Goal: Task Accomplishment & Management: Manage account settings

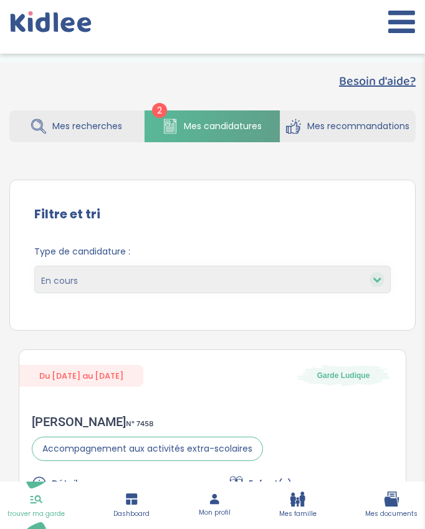
click at [249, 504] on ul "trouver ma garde Dashboard Mon profil Mes famille Mes documents" at bounding box center [212, 504] width 425 height 47
click at [266, 494] on ul "trouver ma garde Dashboard Mon profil Mes famille Mes documents" at bounding box center [212, 504] width 425 height 47
click at [230, 493] on link "Mon profil" at bounding box center [215, 504] width 32 height 25
click at [229, 506] on link "Mon profil" at bounding box center [215, 504] width 32 height 25
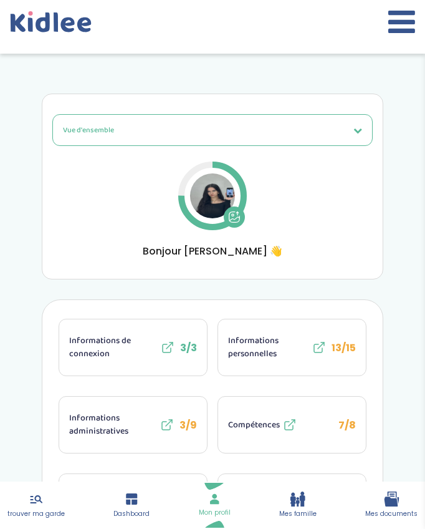
click at [118, 421] on span "Informations administratives" at bounding box center [113, 424] width 88 height 26
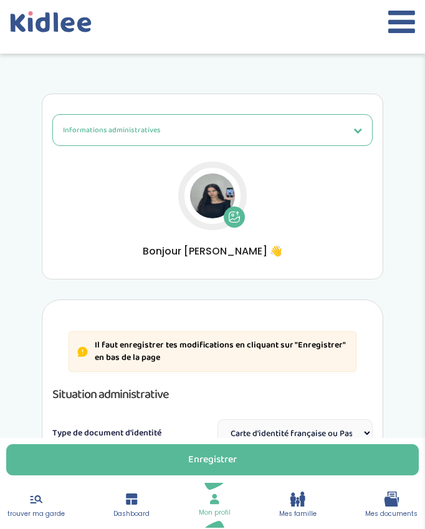
select select "Carte d'identité française ou Passeport français daté de moins de 5 ans"
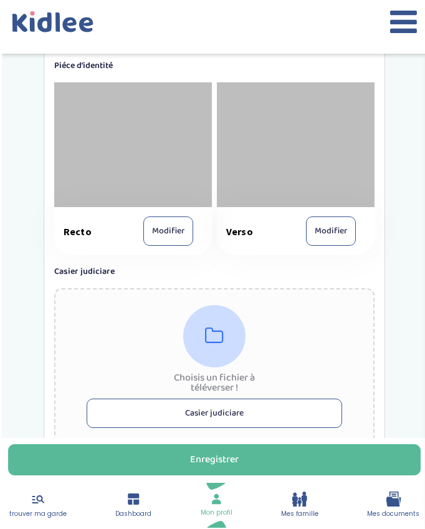
scroll to position [1249, 0]
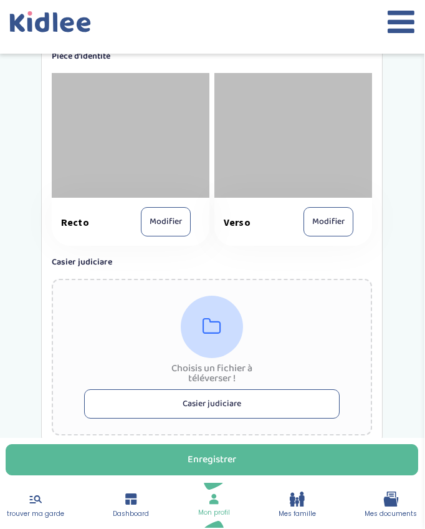
click at [166, 410] on button "Casier judiciare" at bounding box center [213, 403] width 256 height 29
click at [294, 317] on div "Choisis un fichier à téléverser ! Casier judiciare" at bounding box center [212, 357] width 320 height 156
click at [316, 319] on div "Choisis un fichier à téléverser ! Casier judiciare" at bounding box center [212, 357] width 320 height 156
click at [299, 280] on div "Choisis un fichier à téléverser ! Casier judiciare" at bounding box center [212, 357] width 320 height 156
click at [299, 301] on div "Choisis un fichier à téléverser ! Casier judiciare" at bounding box center [212, 357] width 320 height 156
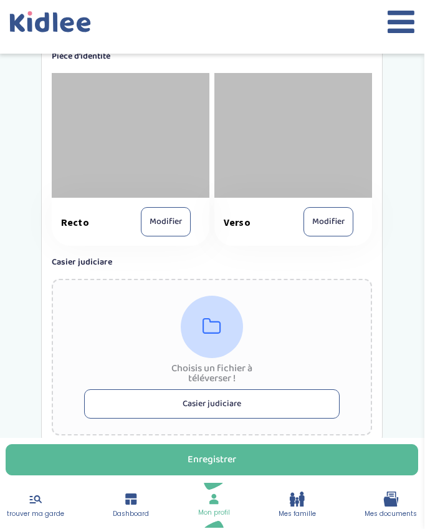
click at [232, 337] on div at bounding box center [212, 326] width 62 height 62
click at [207, 400] on button "Casier judiciare" at bounding box center [213, 403] width 256 height 29
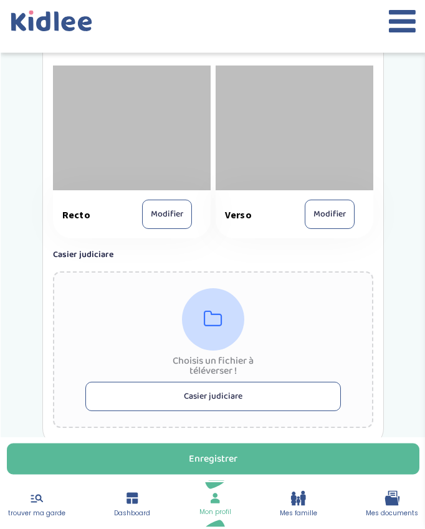
scroll to position [1257, 0]
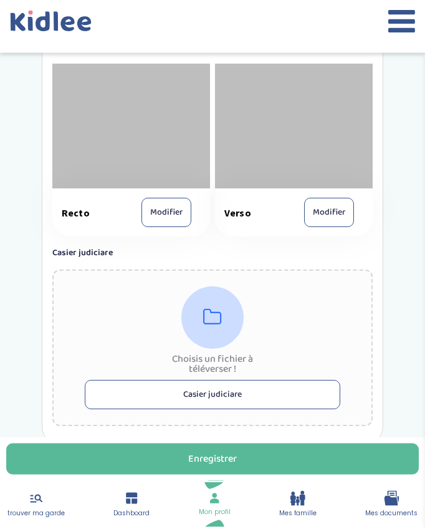
click at [187, 378] on div "Choisis un fichier à téléverser ! Casier judiciare" at bounding box center [212, 348] width 320 height 156
click at [179, 396] on button "Casier judiciare" at bounding box center [213, 395] width 256 height 29
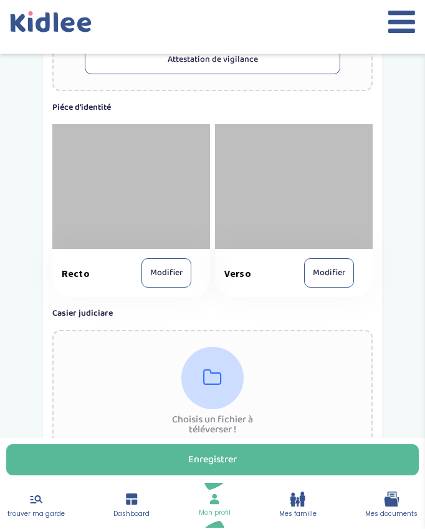
scroll to position [1149, 0]
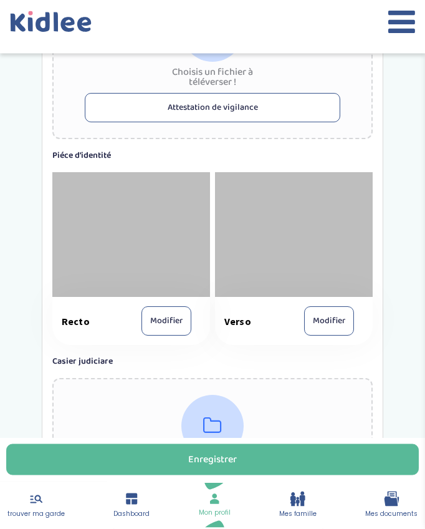
click at [194, 251] on div at bounding box center [131, 235] width 158 height 125
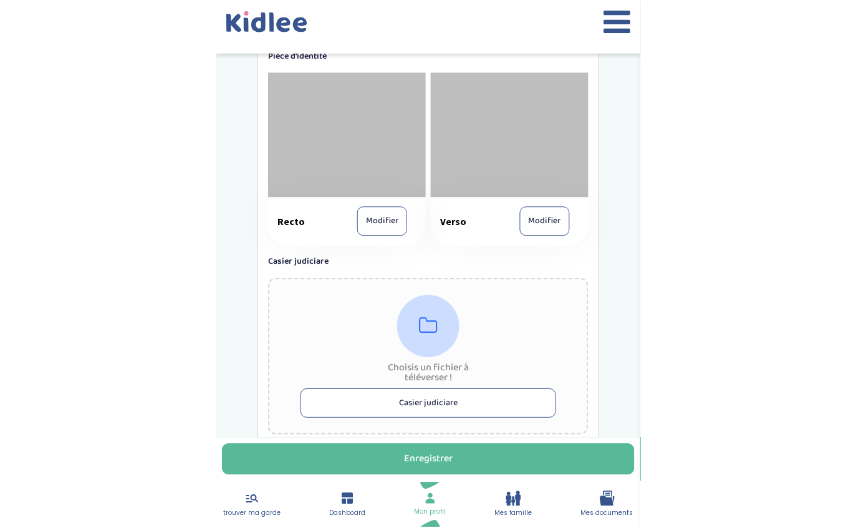
scroll to position [681, 0]
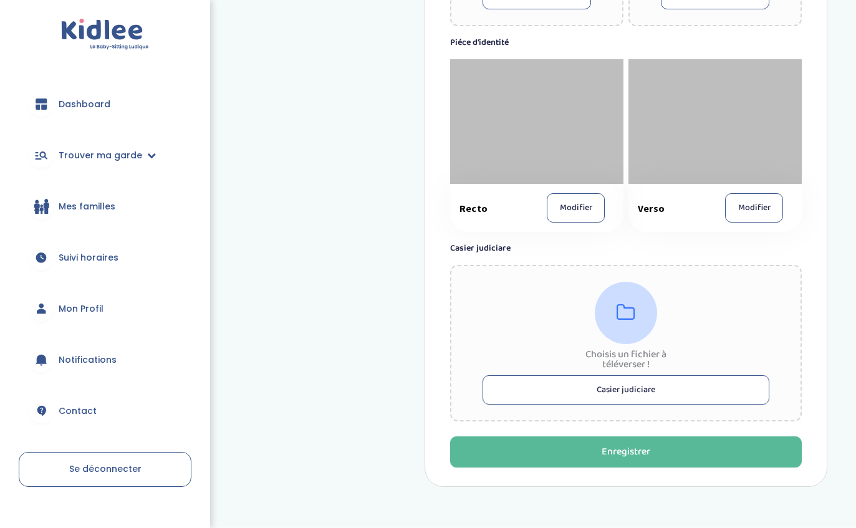
click at [130, 155] on span "Trouver ma garde" at bounding box center [101, 155] width 84 height 13
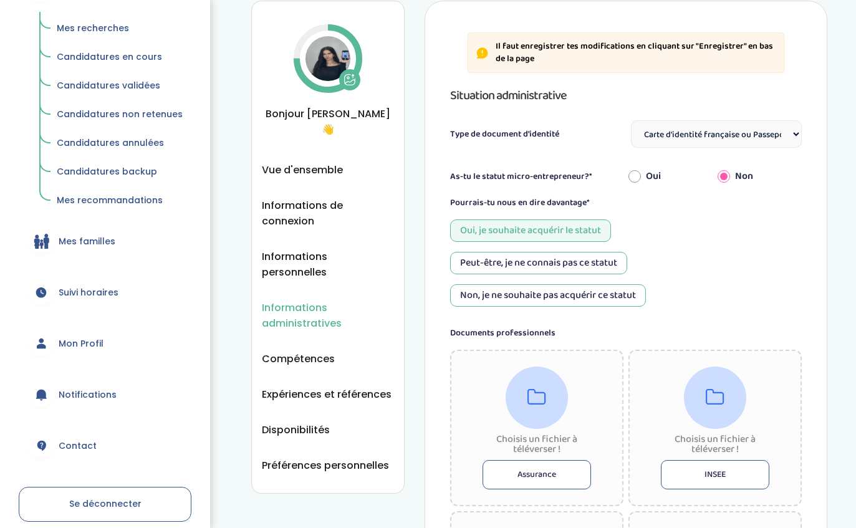
scroll to position [166, 0]
click at [112, 290] on span "Suivi horaires" at bounding box center [89, 291] width 60 height 13
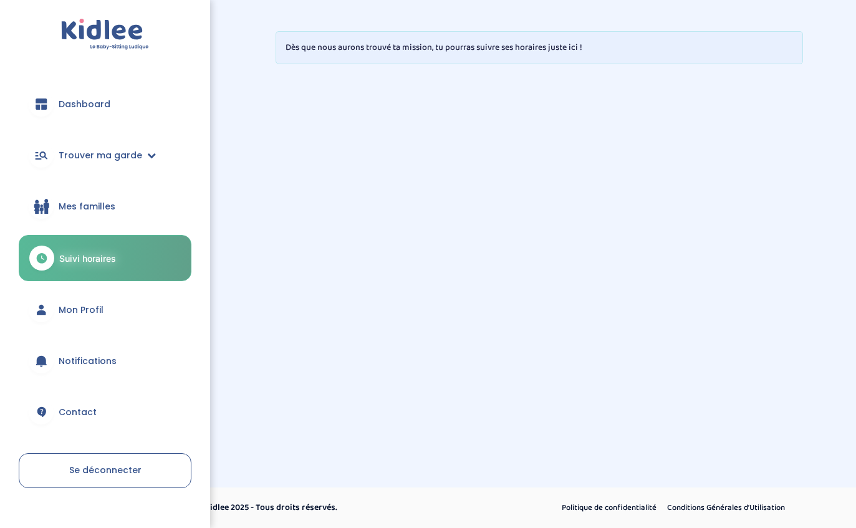
click at [115, 296] on link "Mon Profil" at bounding box center [105, 309] width 173 height 45
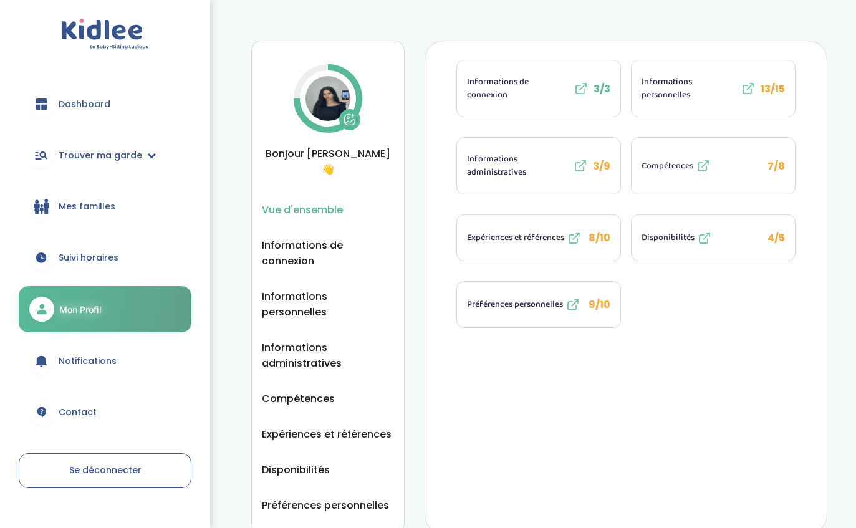
click at [84, 109] on span "Dashboard" at bounding box center [85, 104] width 52 height 13
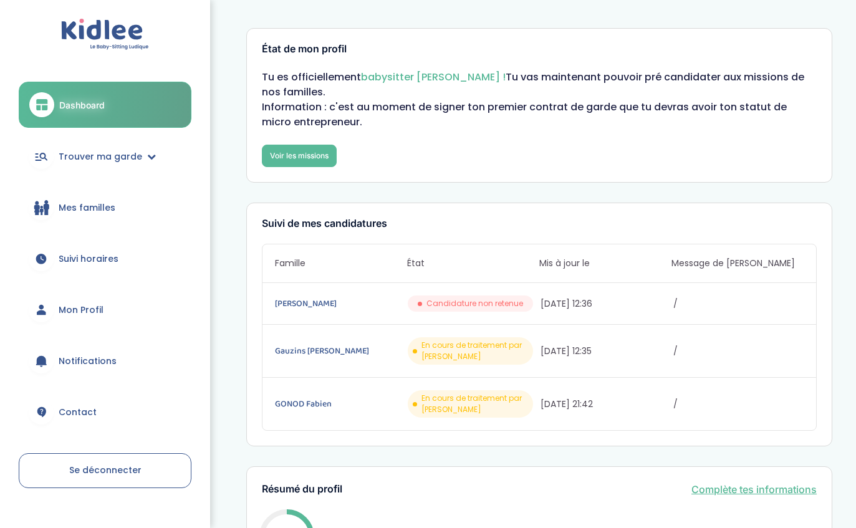
click at [323, 310] on link "[PERSON_NAME]" at bounding box center [340, 304] width 130 height 14
click at [306, 411] on link "GONOD Fabien" at bounding box center [340, 404] width 130 height 14
click at [303, 358] on link "Gauzins [PERSON_NAME]" at bounding box center [340, 351] width 130 height 14
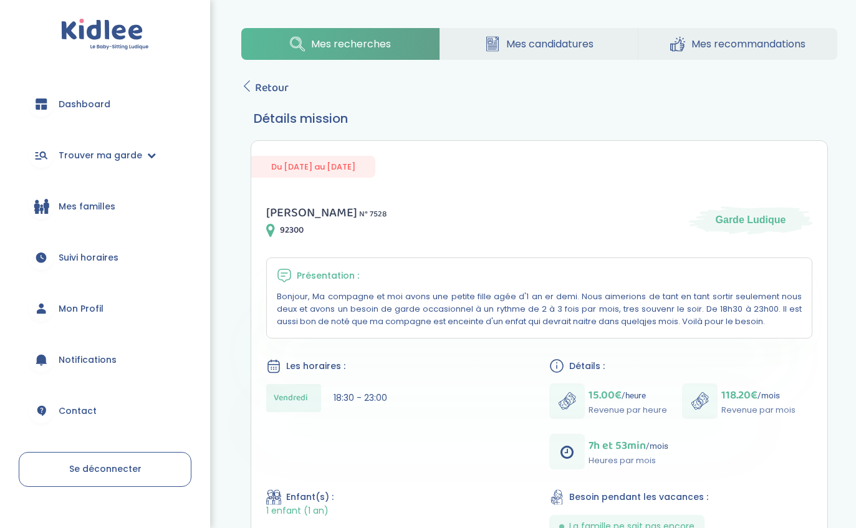
click at [781, 45] on span "Mes recommandations" at bounding box center [748, 44] width 114 height 16
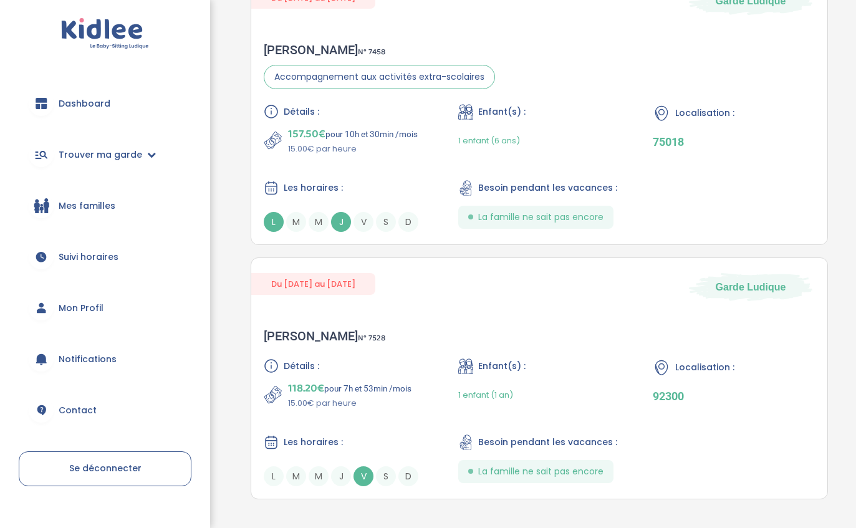
scroll to position [333, 0]
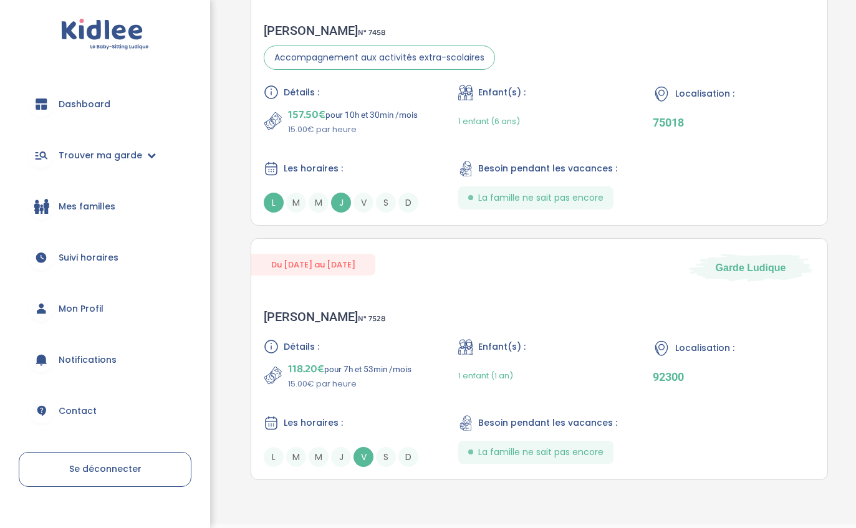
click at [74, 117] on link "Dashboard" at bounding box center [105, 104] width 173 height 45
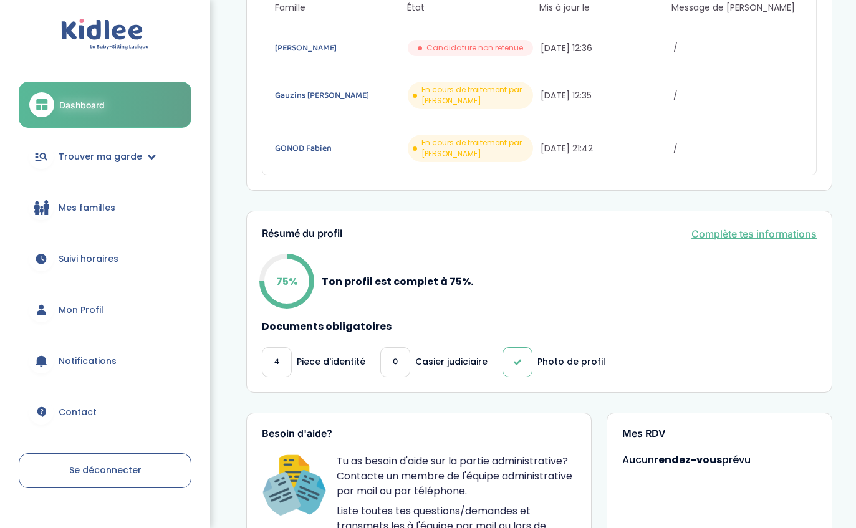
scroll to position [257, 0]
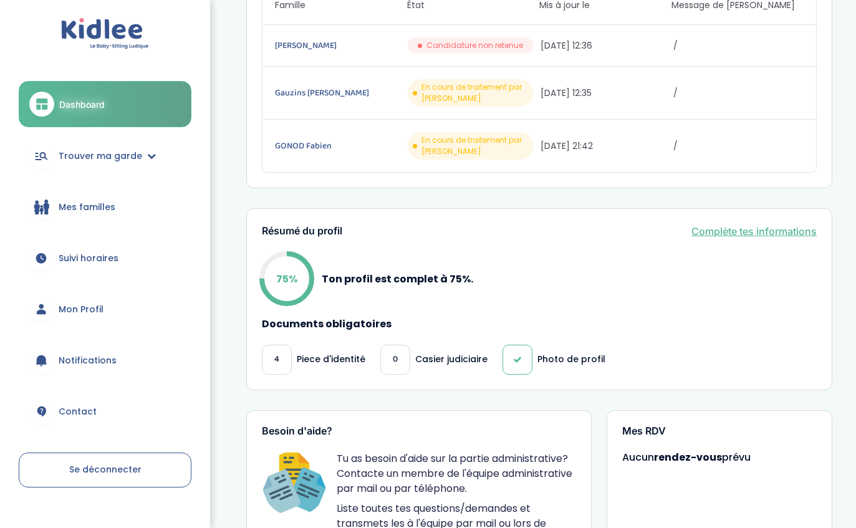
click at [314, 361] on p "Piece d'identité" at bounding box center [331, 359] width 69 height 13
click at [725, 239] on link "Complète tes informations" at bounding box center [753, 231] width 125 height 15
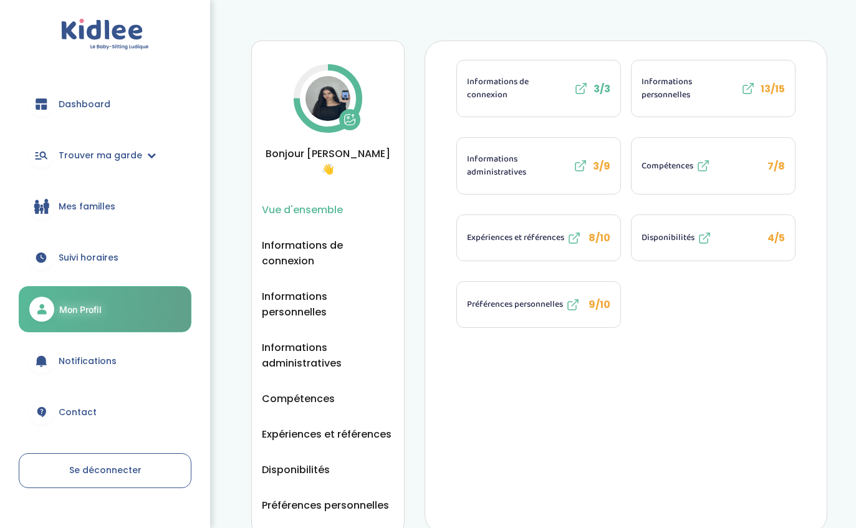
click at [676, 101] on span "Informations personnelles" at bounding box center [689, 88] width 97 height 26
click at [508, 160] on span "Informations administratives" at bounding box center [518, 166] width 103 height 26
click at [662, 168] on span "Compétences" at bounding box center [667, 166] width 52 height 13
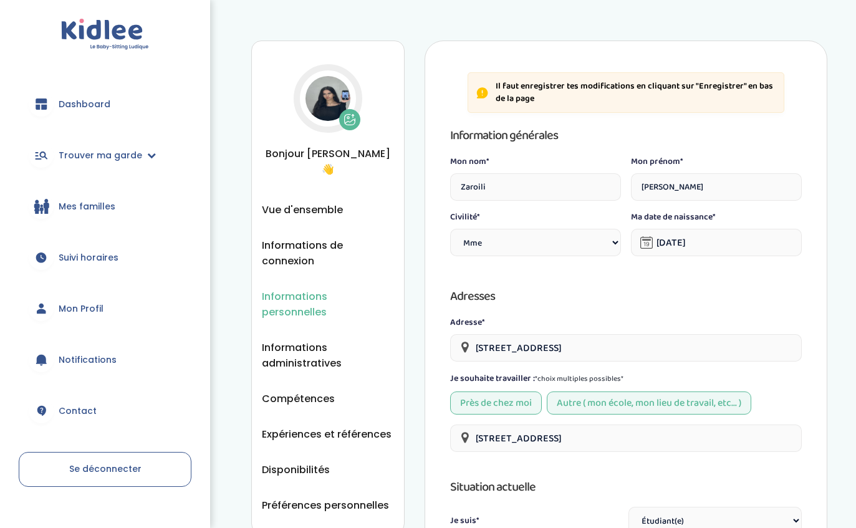
select select "1"
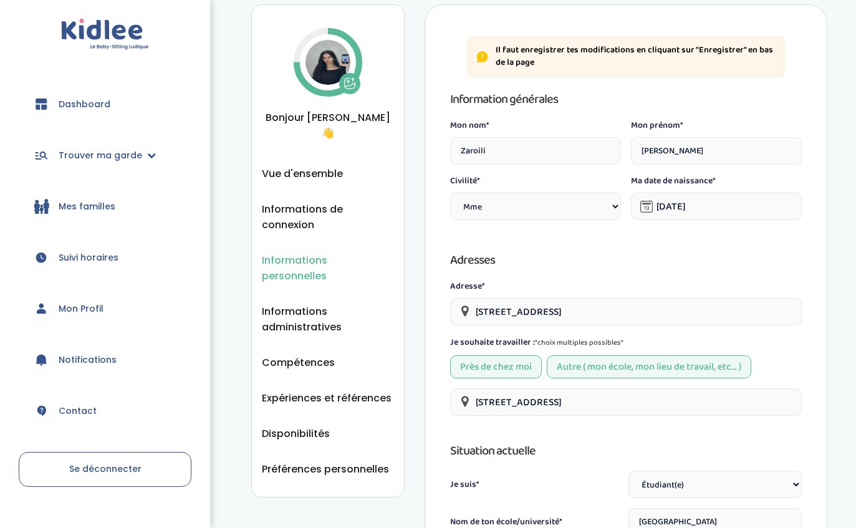
scroll to position [29, 0]
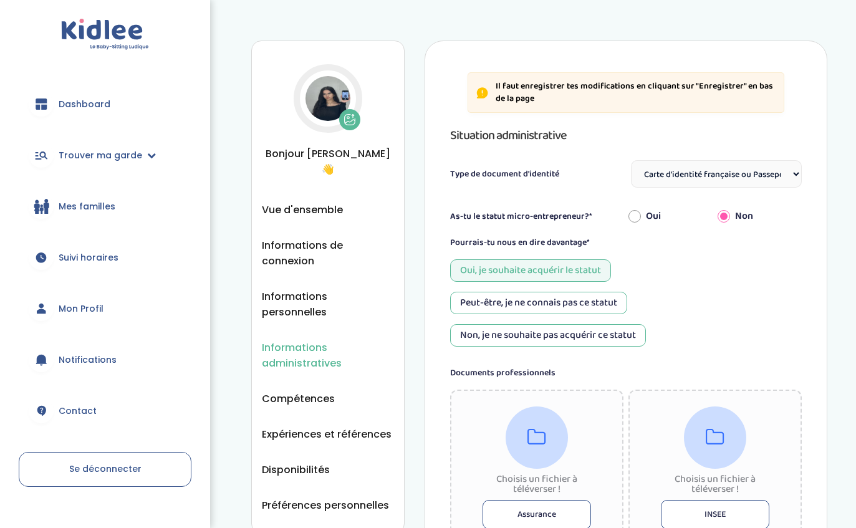
select select "Carte d'identité française ou Passeport français daté de moins de 5 ans"
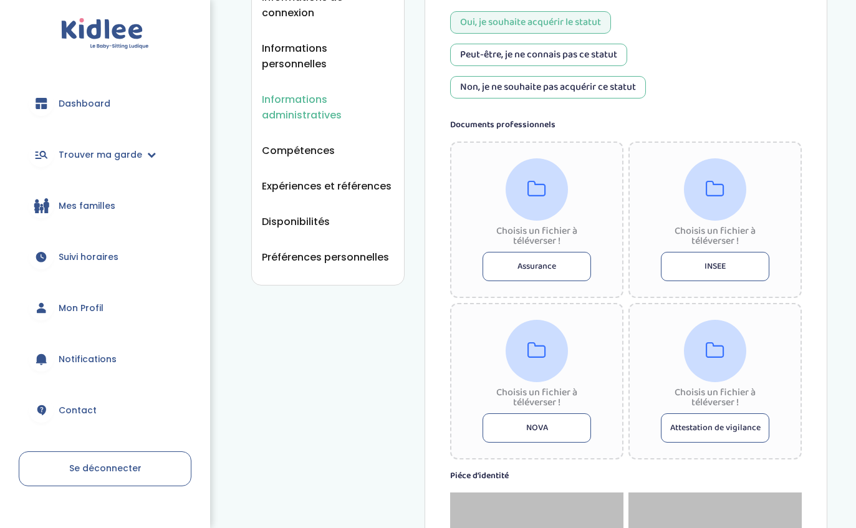
scroll to position [261, 0]
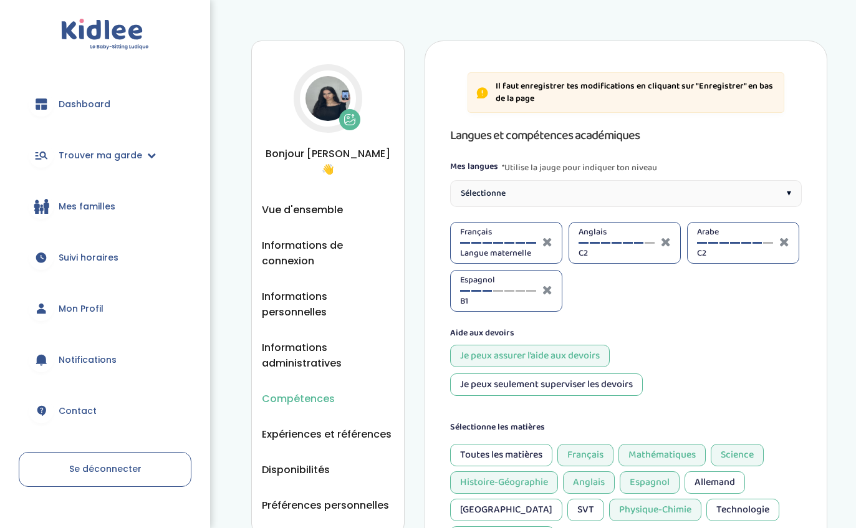
select select "Terminale"
select select "Prémière"
select select "Terminale"
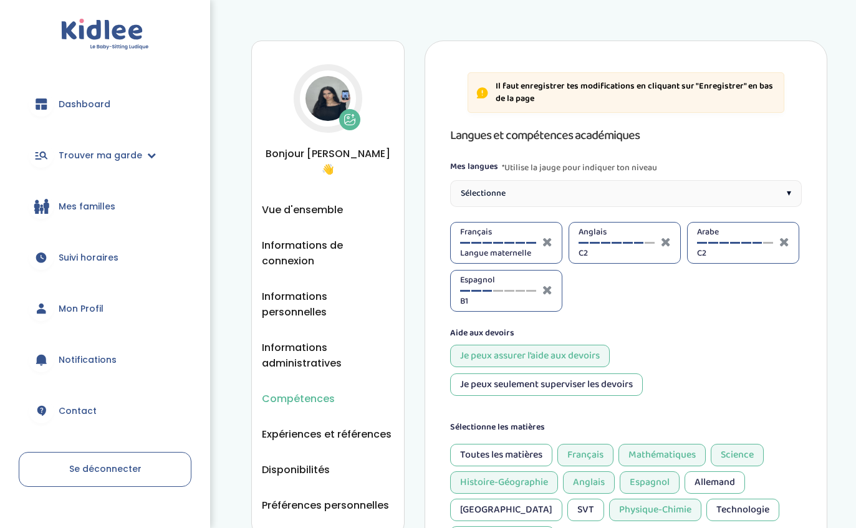
select select "Terminale"
select select "Prémière"
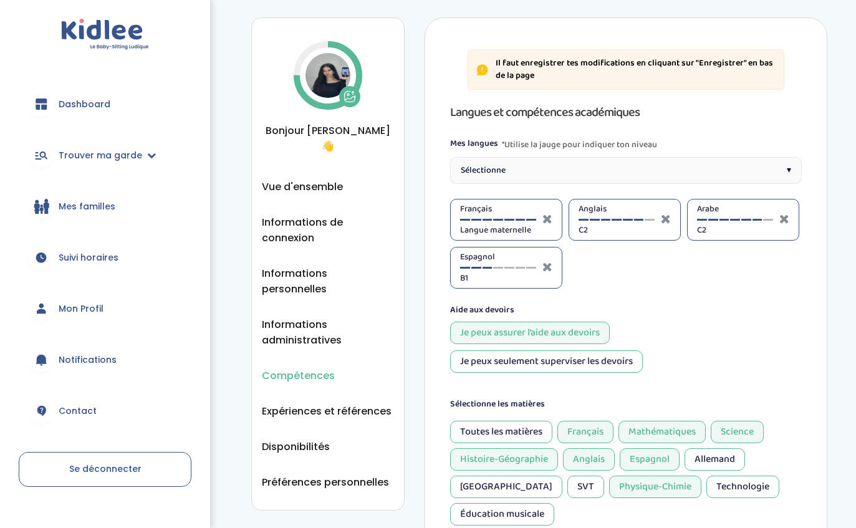
scroll to position [27, 0]
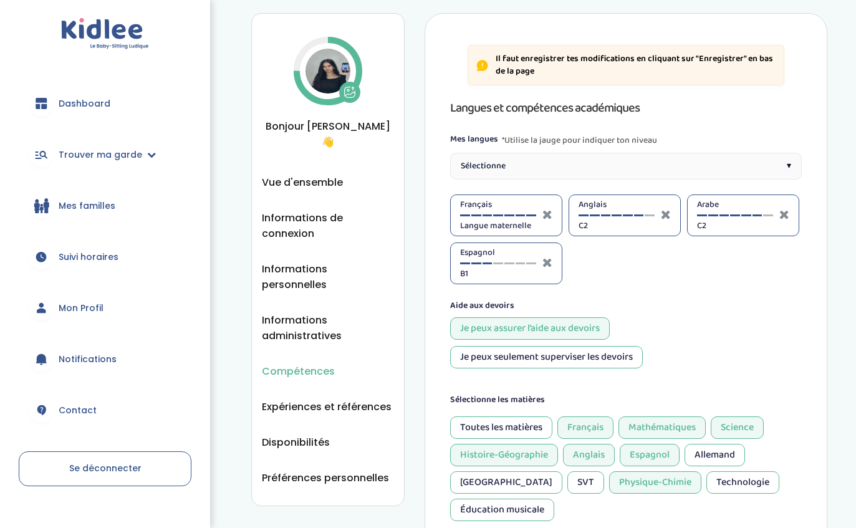
click at [789, 163] on span "▾" at bounding box center [789, 166] width 4 height 13
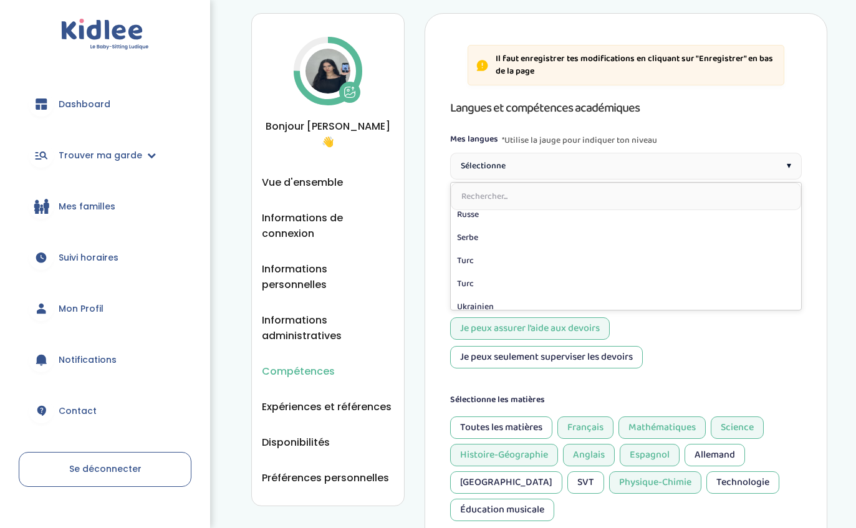
scroll to position [337, 0]
click at [720, 349] on div "Je peux assurer l’aide aux devoirs Je peux seulement superviser les devoirs" at bounding box center [626, 342] width 352 height 51
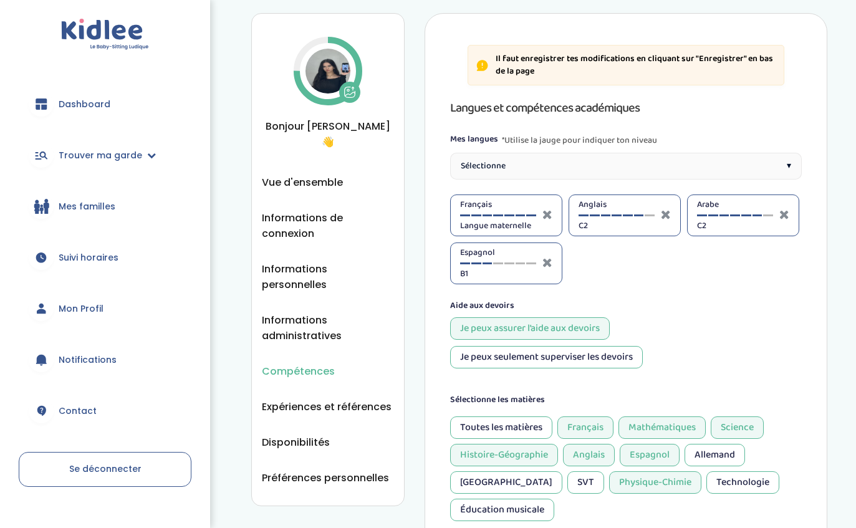
click at [788, 171] on span "▾" at bounding box center [789, 166] width 4 height 13
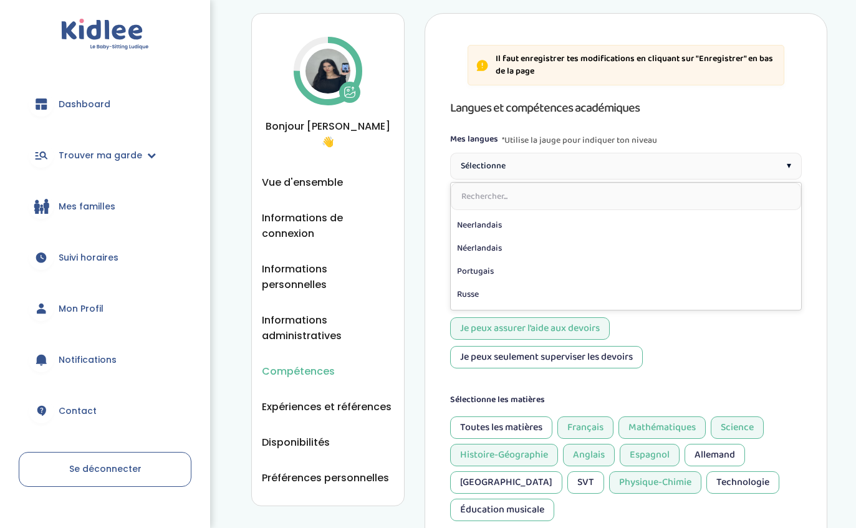
scroll to position [255, 0]
click at [742, 345] on div "Je peux assurer l’aide aux devoirs Je peux seulement superviser les devoirs" at bounding box center [626, 342] width 352 height 51
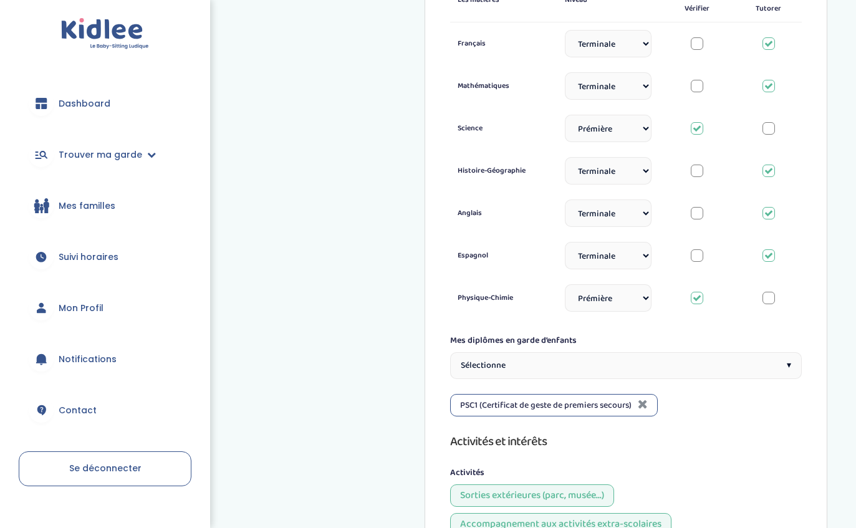
scroll to position [580, 0]
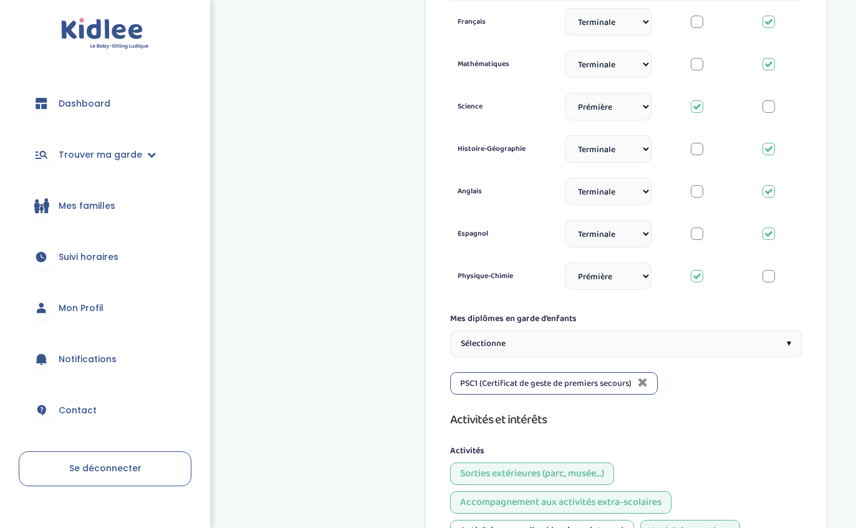
click at [724, 331] on div "Sélectionne ▾" at bounding box center [626, 344] width 352 height 27
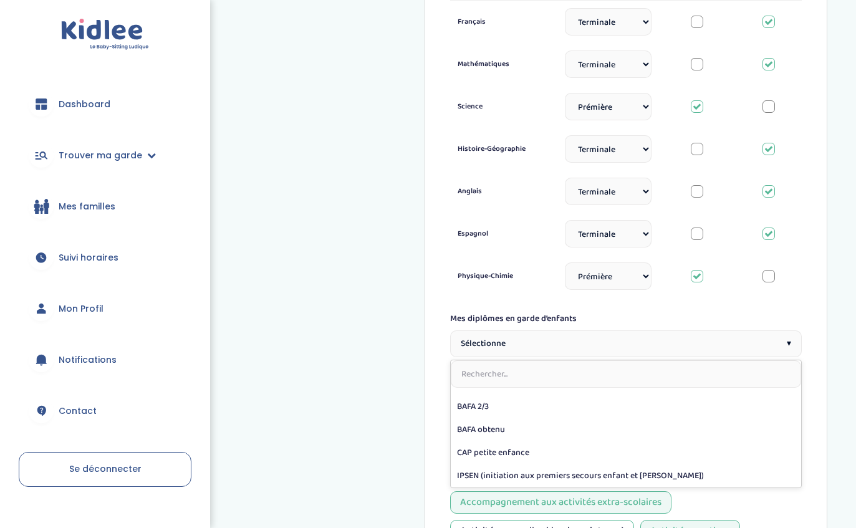
scroll to position [62, 0]
click at [833, 301] on div "Compétences Vue d'ensemble Informations de connexion Informations personnelles …" at bounding box center [539, 185] width 633 height 1536
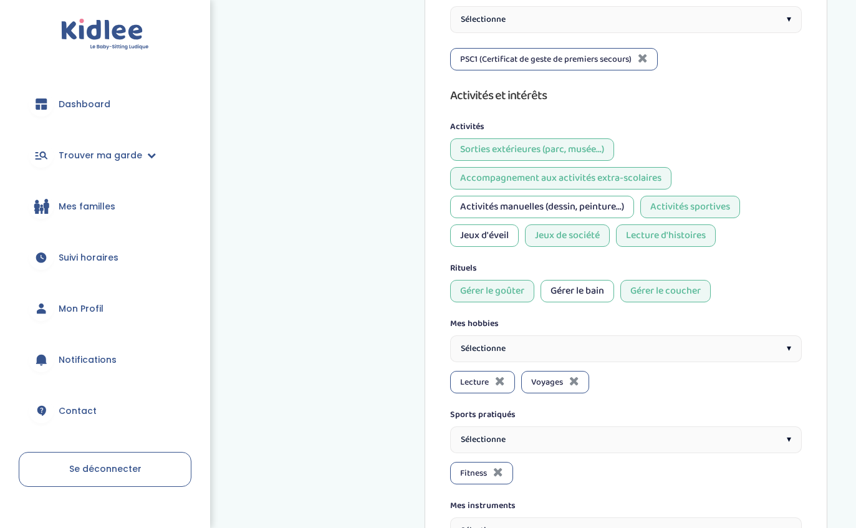
scroll to position [927, 0]
click at [764, 317] on div "Mes hobbies Sélectionne ▾ Lecture Voyages" at bounding box center [626, 355] width 352 height 76
click at [765, 317] on div "Mes hobbies Sélectionne ▾ Lecture Voyages" at bounding box center [626, 355] width 352 height 76
click at [757, 335] on div "Sélectionne ▾" at bounding box center [626, 348] width 352 height 27
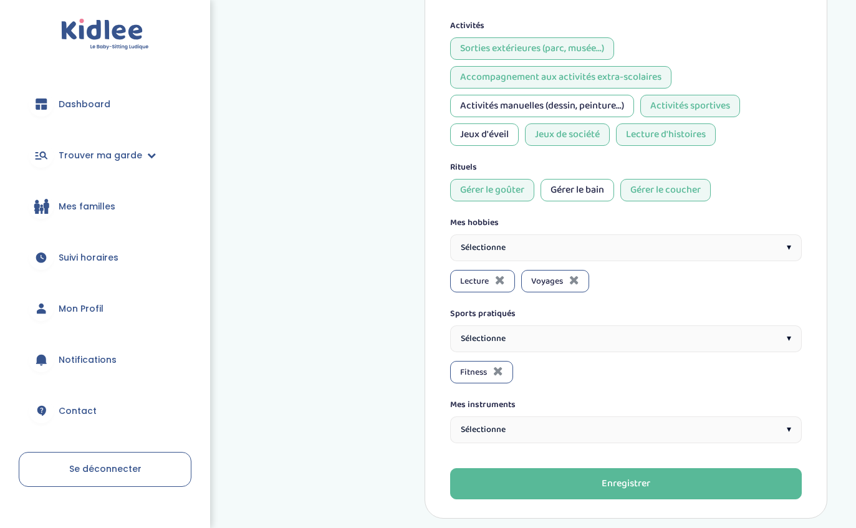
scroll to position [1032, 0]
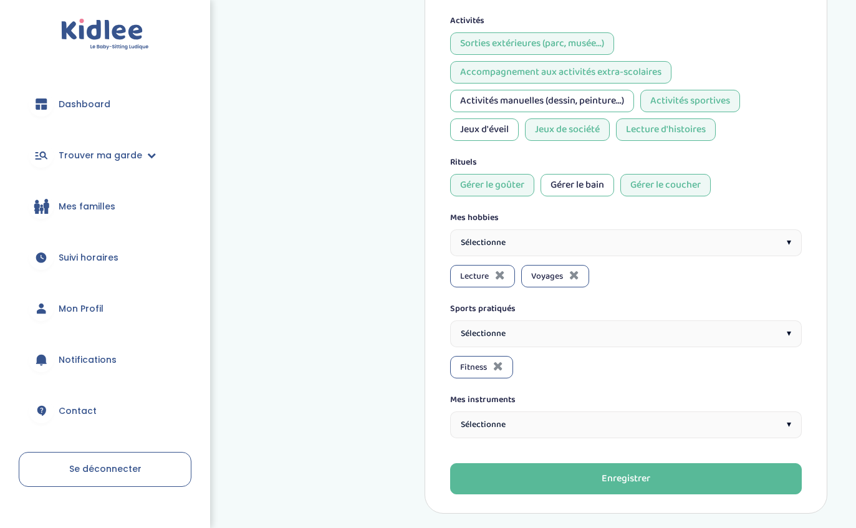
click at [552, 463] on button "Enregistrer" at bounding box center [626, 478] width 352 height 31
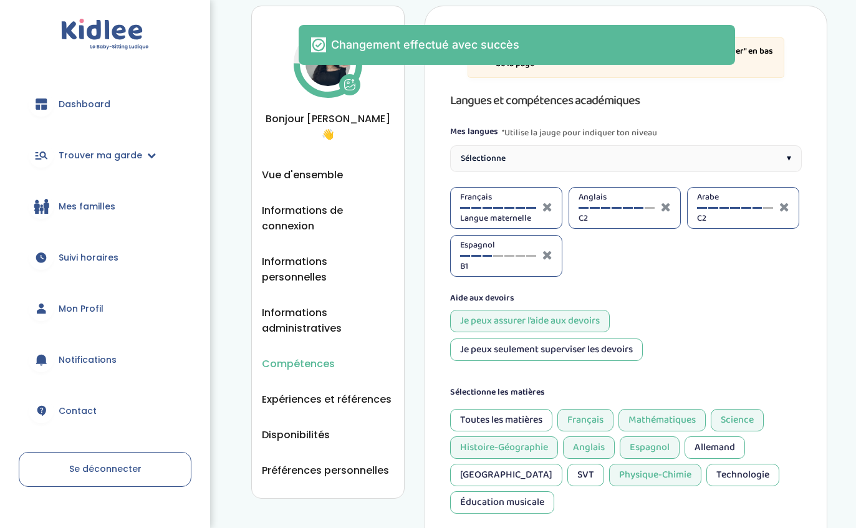
scroll to position [0, 0]
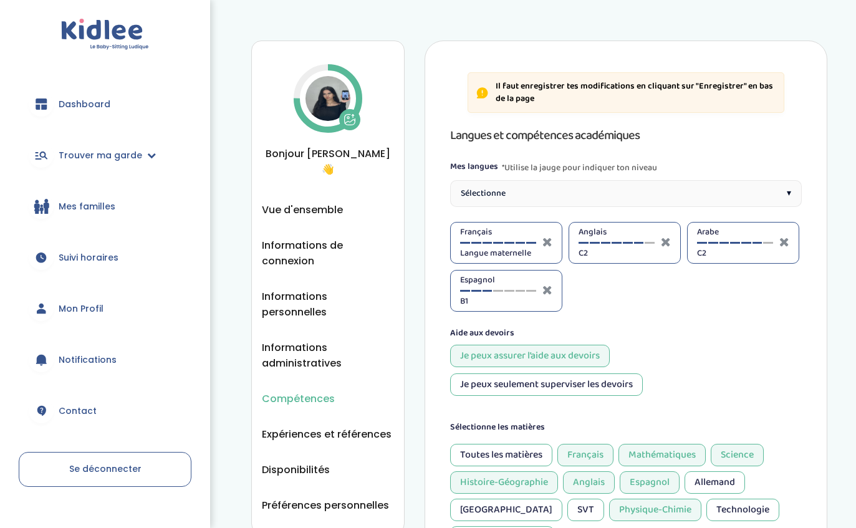
click at [335, 426] on span "Expériences et références" at bounding box center [327, 434] width 130 height 16
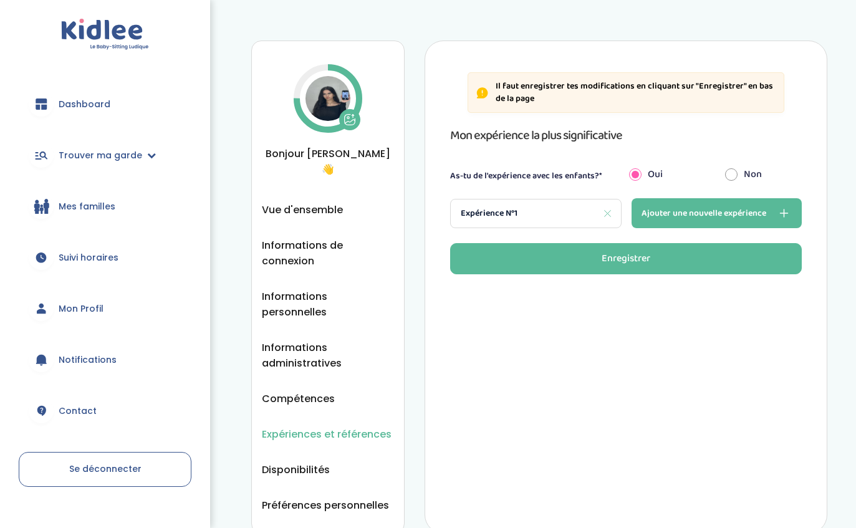
click at [537, 223] on div "Expérience N°1" at bounding box center [535, 213] width 171 height 29
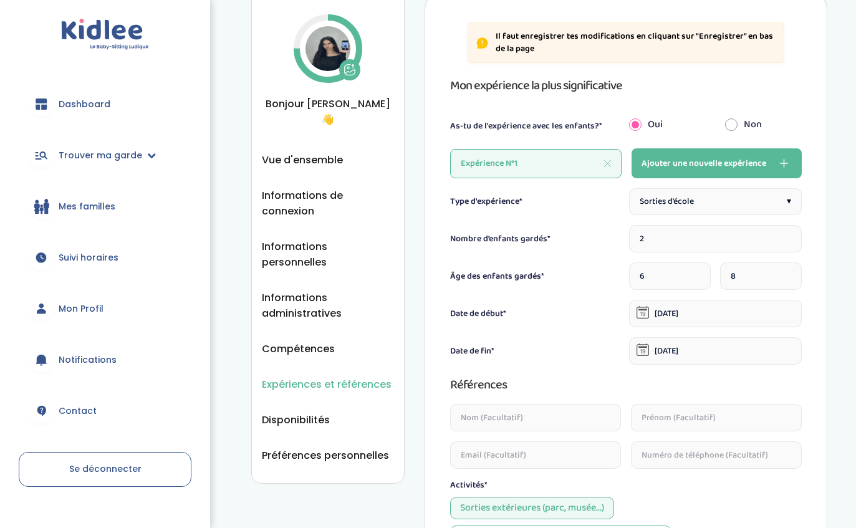
scroll to position [49, 0]
click at [537, 160] on div "Expérience N°1" at bounding box center [535, 164] width 171 height 29
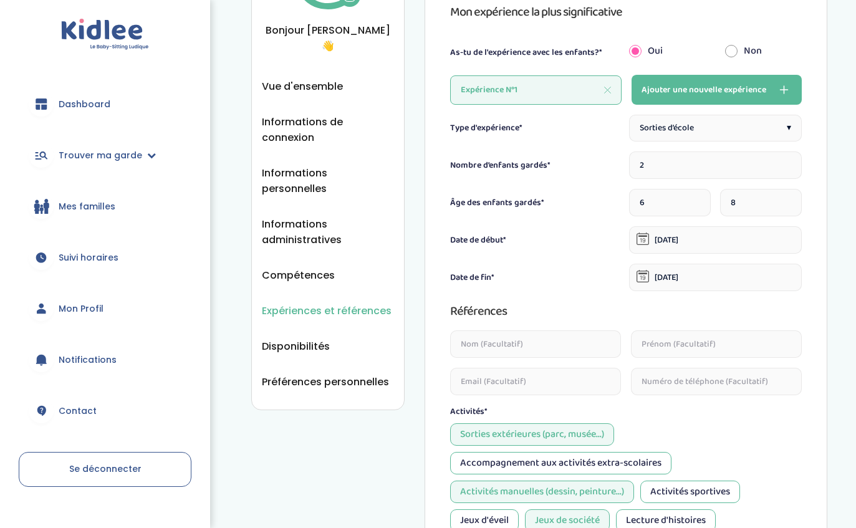
scroll to position [123, 0]
click at [315, 339] on span "Disponibilités" at bounding box center [296, 347] width 68 height 16
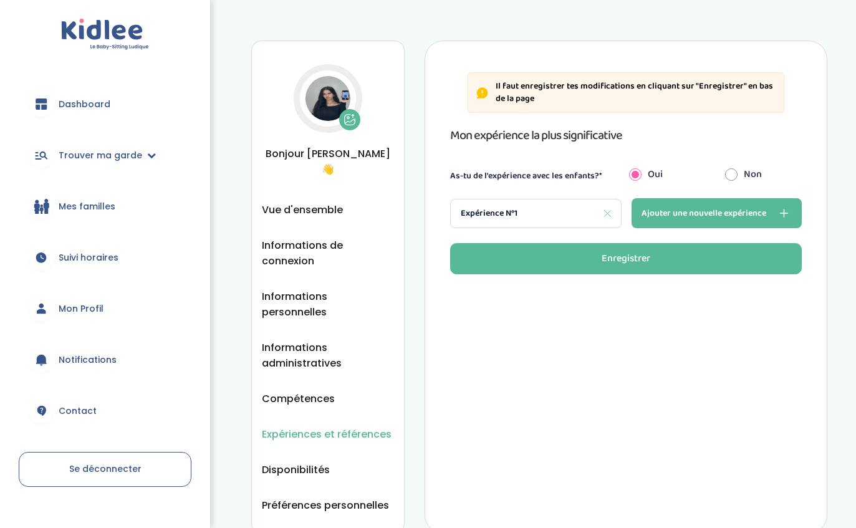
click at [733, 214] on span "Ajouter une nouvelle expérience" at bounding box center [703, 213] width 125 height 15
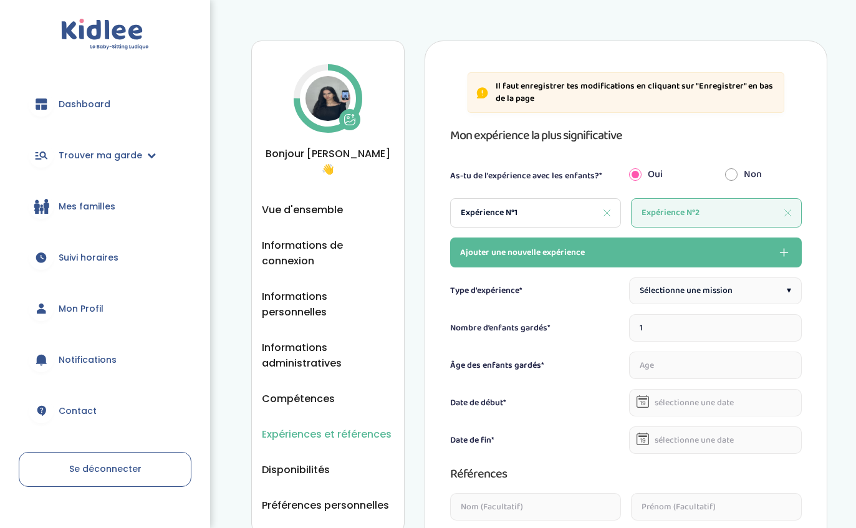
click at [696, 287] on span "Sélectionne une mission" at bounding box center [685, 290] width 93 height 13
click at [678, 328] on input "1" at bounding box center [715, 327] width 173 height 27
type input "2"
click at [668, 363] on input "number" at bounding box center [670, 365] width 82 height 27
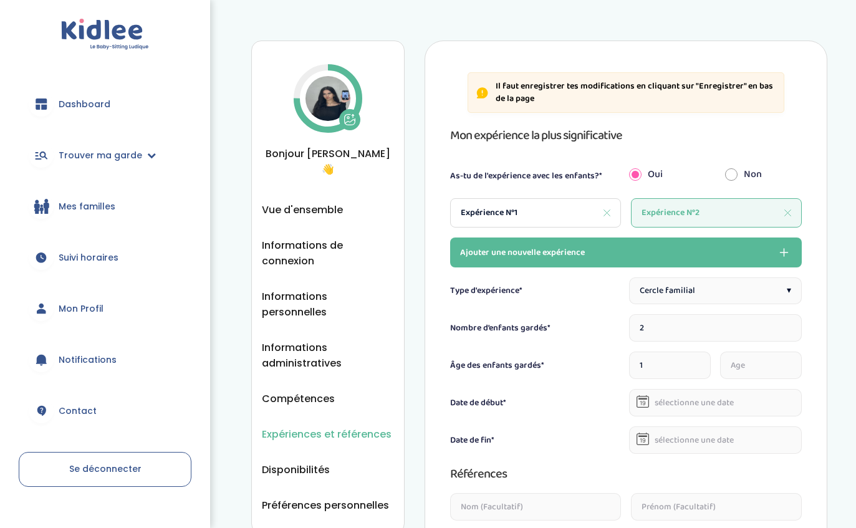
type input "1"
click at [767, 364] on input "number" at bounding box center [761, 365] width 82 height 27
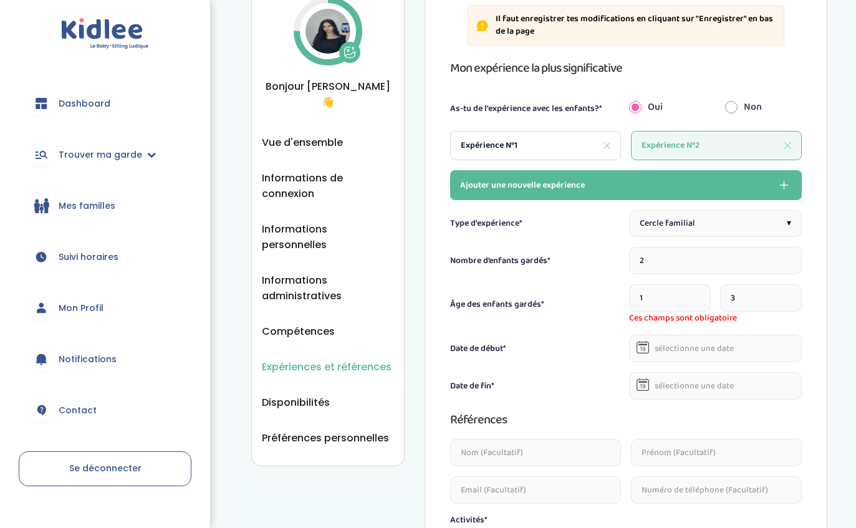
scroll to position [68, 0]
type input "3"
click at [719, 357] on body "trouver ma garde Dashboard Mon profil Mes famille Mes documents Dashboard Trouv…" at bounding box center [428, 459] width 856 height 1055
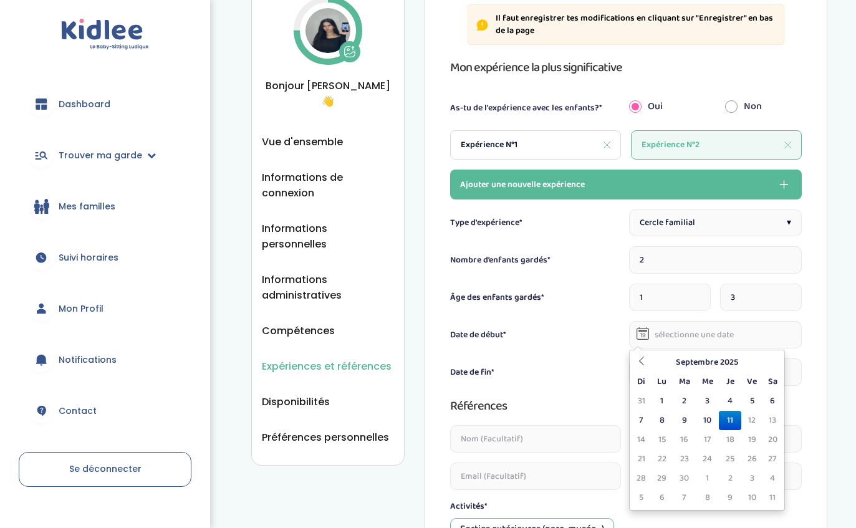
click at [710, 359] on th "Septembre 2025" at bounding box center [707, 362] width 112 height 19
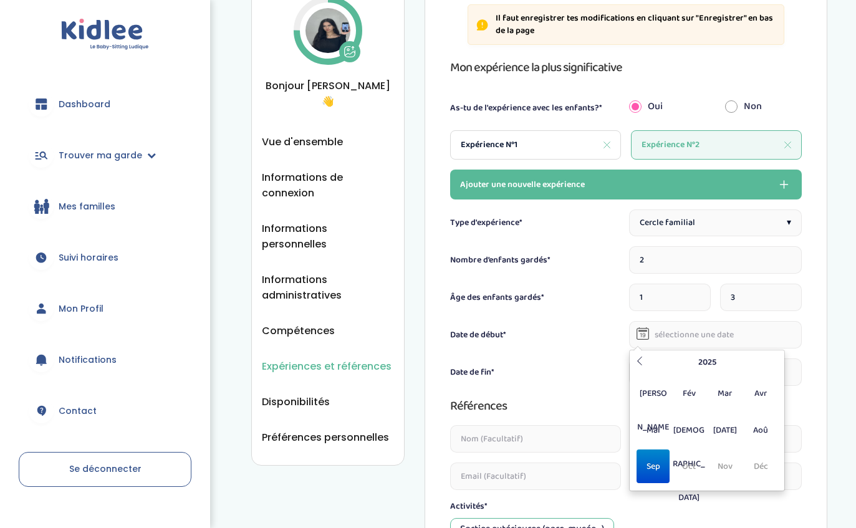
click at [705, 366] on th "2025" at bounding box center [707, 362] width 120 height 19
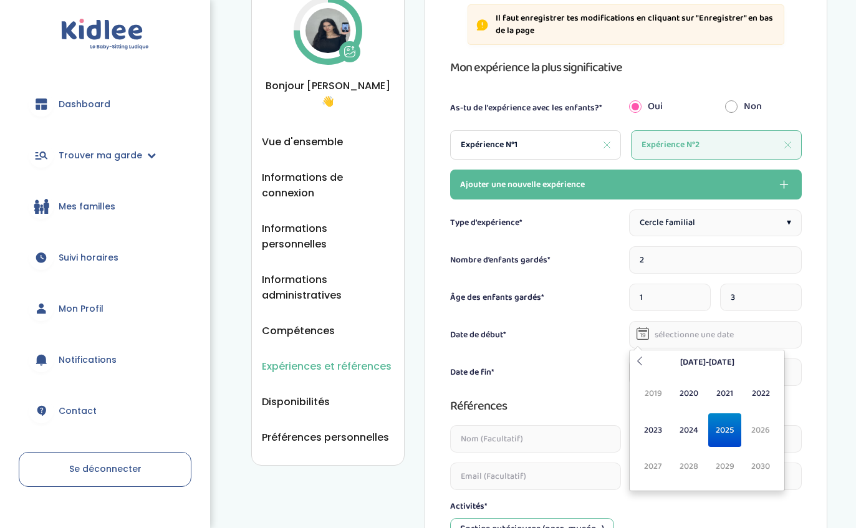
click at [694, 424] on span "2024" at bounding box center [689, 430] width 33 height 34
click at [764, 431] on span "Aoû" at bounding box center [760, 430] width 33 height 34
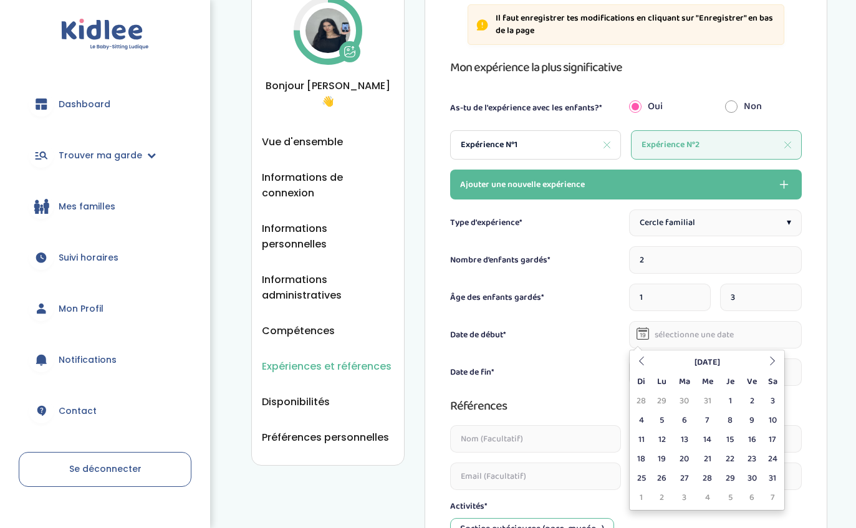
click at [734, 408] on td "1" at bounding box center [730, 400] width 22 height 19
type input "01-08-2024"
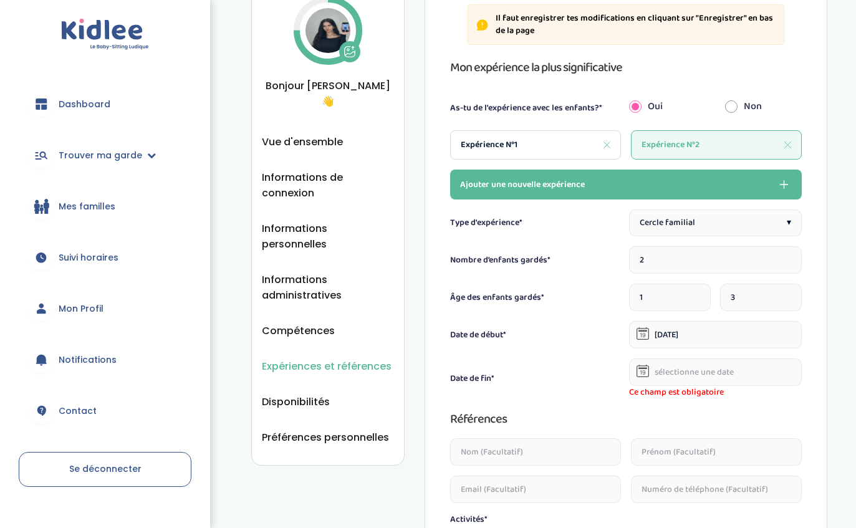
click at [750, 376] on input "text" at bounding box center [715, 371] width 173 height 27
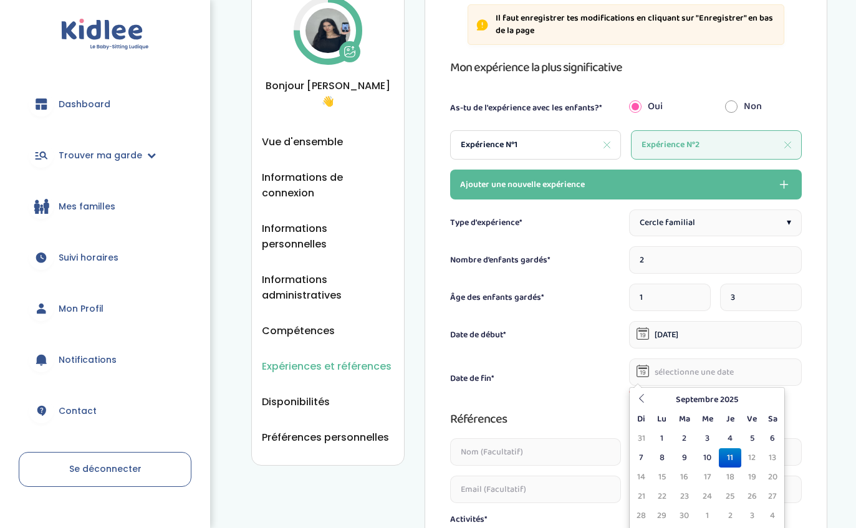
click at [713, 399] on th "Septembre 2025" at bounding box center [707, 399] width 112 height 19
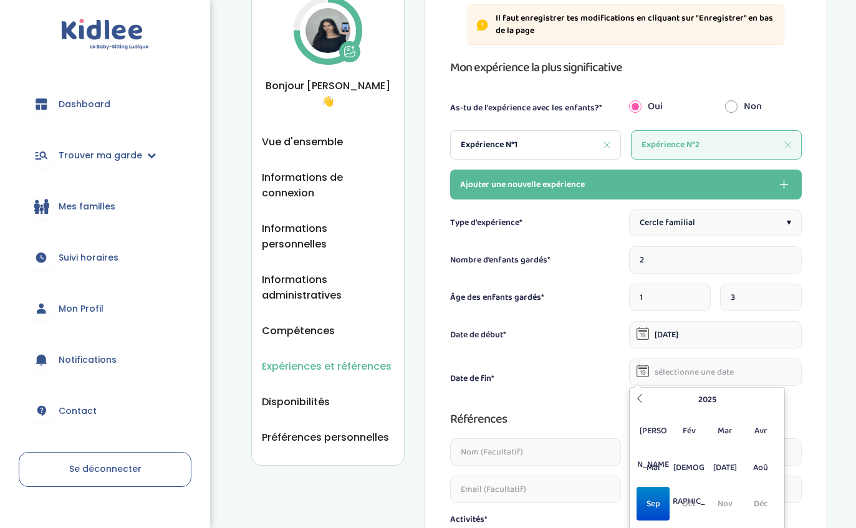
click at [707, 403] on th "2025" at bounding box center [707, 399] width 120 height 19
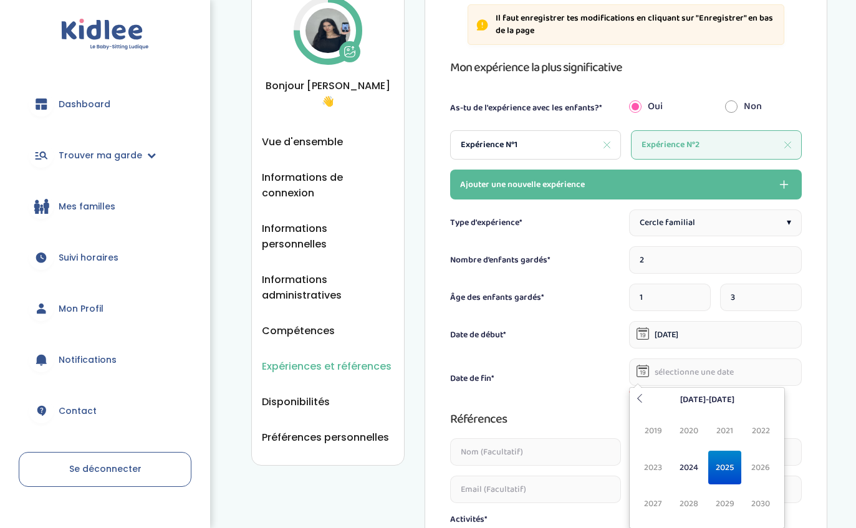
click at [697, 466] on span "2024" at bounding box center [689, 468] width 33 height 34
click at [760, 472] on span "Aoû" at bounding box center [760, 468] width 33 height 34
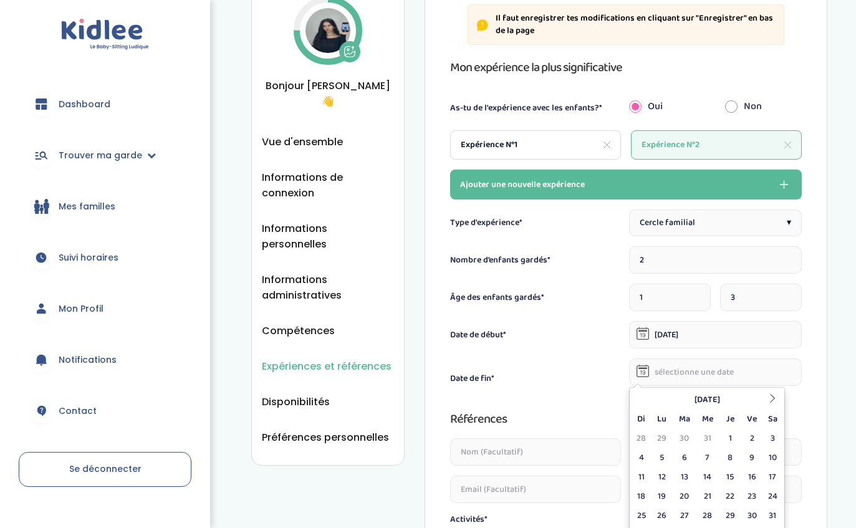
click at [770, 438] on td "3" at bounding box center [772, 438] width 19 height 19
type input "03-08-2024"
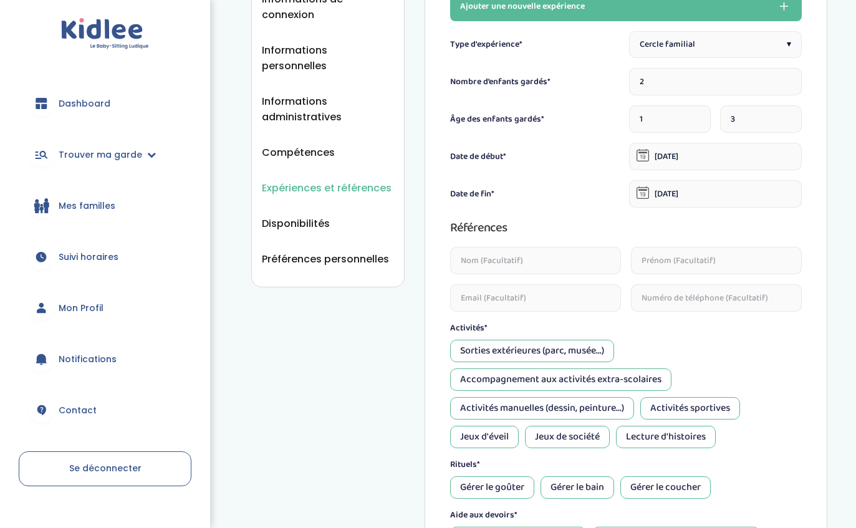
scroll to position [258, 0]
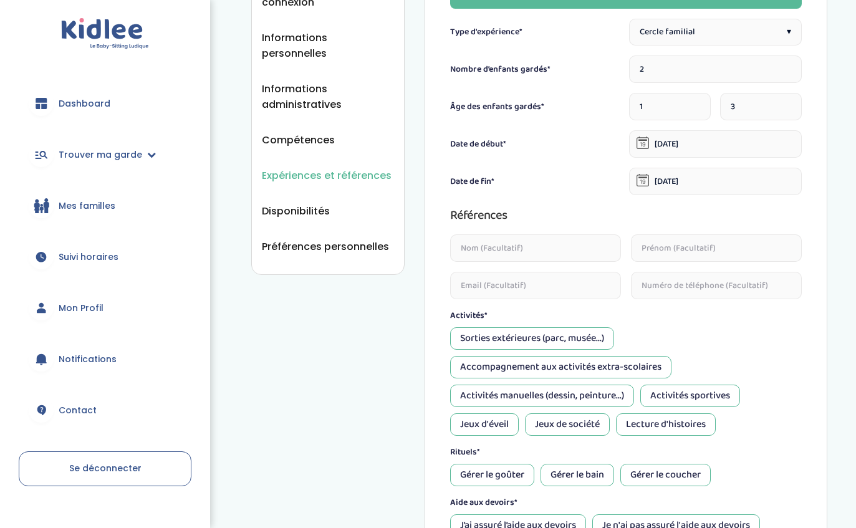
click at [494, 429] on div "Jeux d'éveil" at bounding box center [484, 425] width 69 height 22
click at [666, 426] on div "Lecture d'histoires" at bounding box center [666, 425] width 100 height 22
click at [515, 477] on div "Gérer le goûter" at bounding box center [492, 475] width 84 height 22
click at [687, 476] on div "Gérer le coucher" at bounding box center [665, 475] width 90 height 22
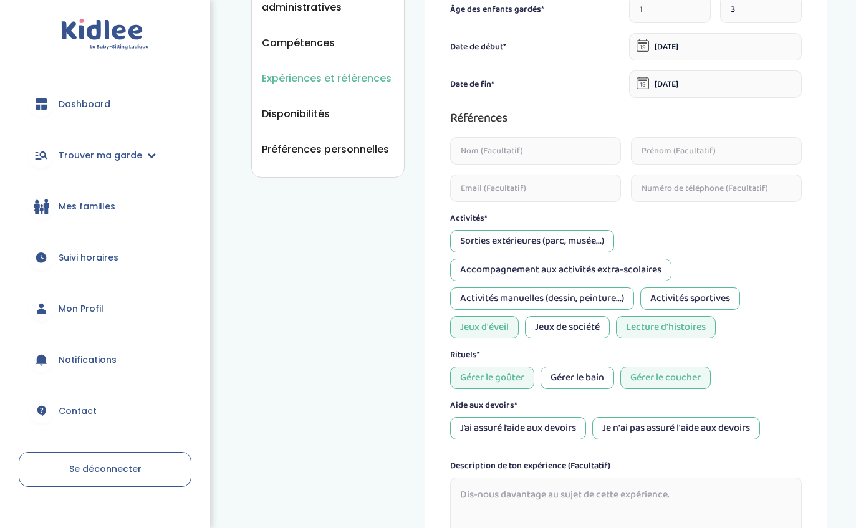
scroll to position [356, 0]
click at [688, 438] on div "Je n'ai pas assuré l'aide aux devoirs" at bounding box center [676, 428] width 168 height 22
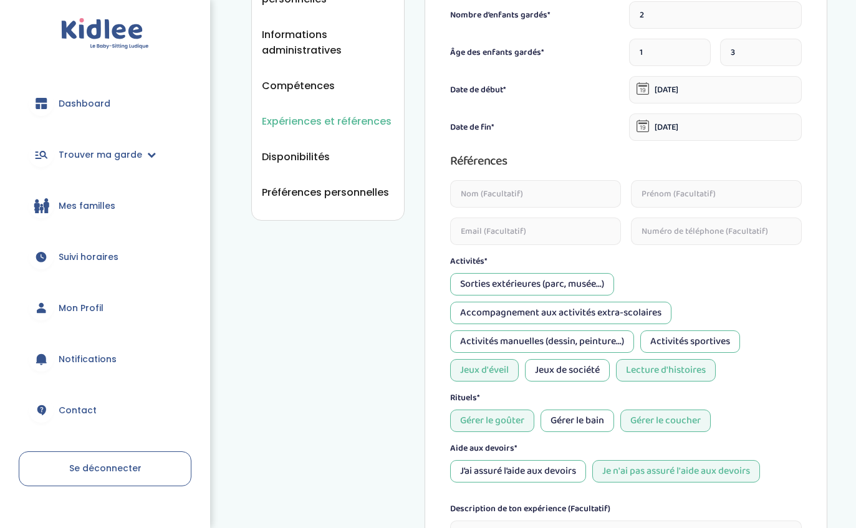
scroll to position [313, 0]
click at [719, 342] on div "Activités sportives" at bounding box center [690, 341] width 100 height 22
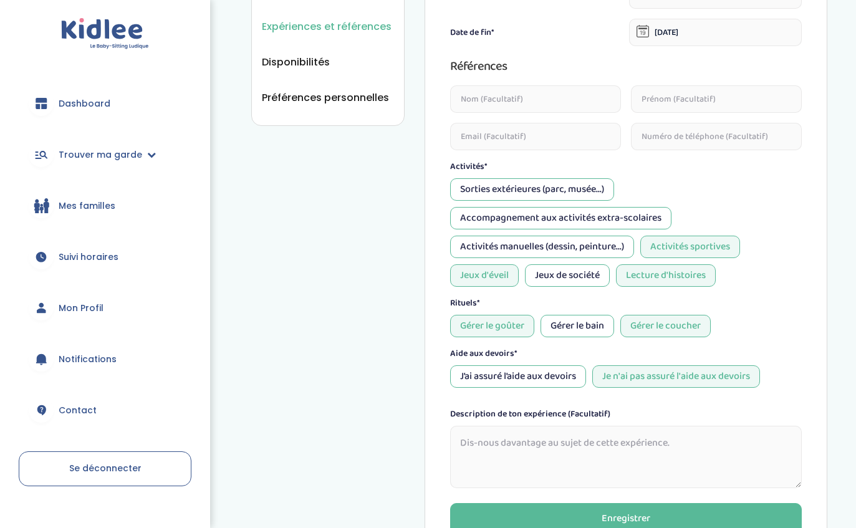
scroll to position [424, 0]
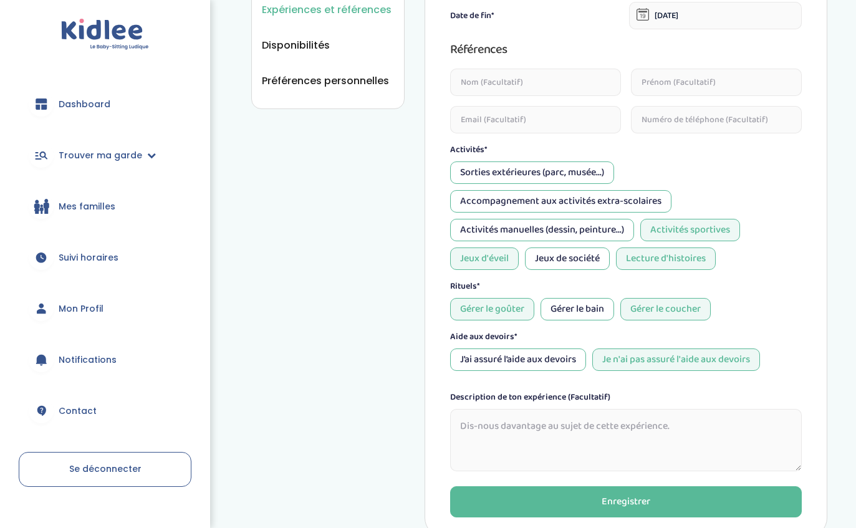
click at [583, 509] on button "Enregistrer" at bounding box center [626, 501] width 352 height 31
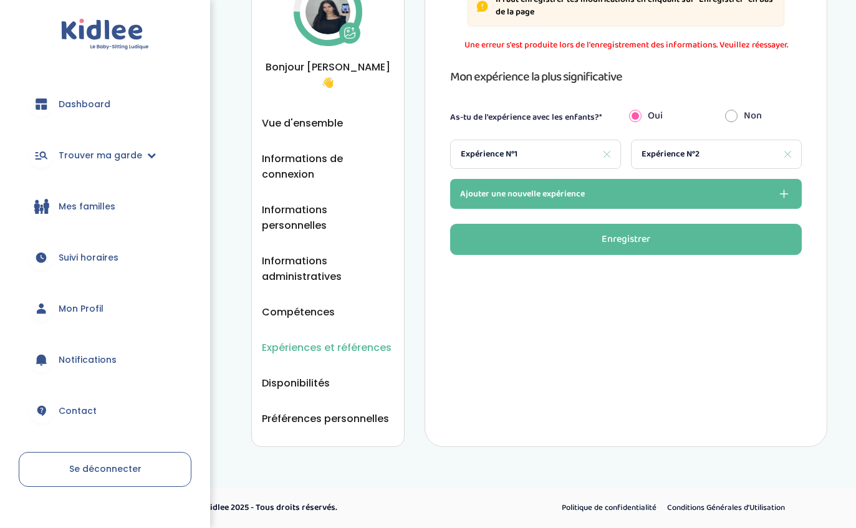
scroll to position [17, 0]
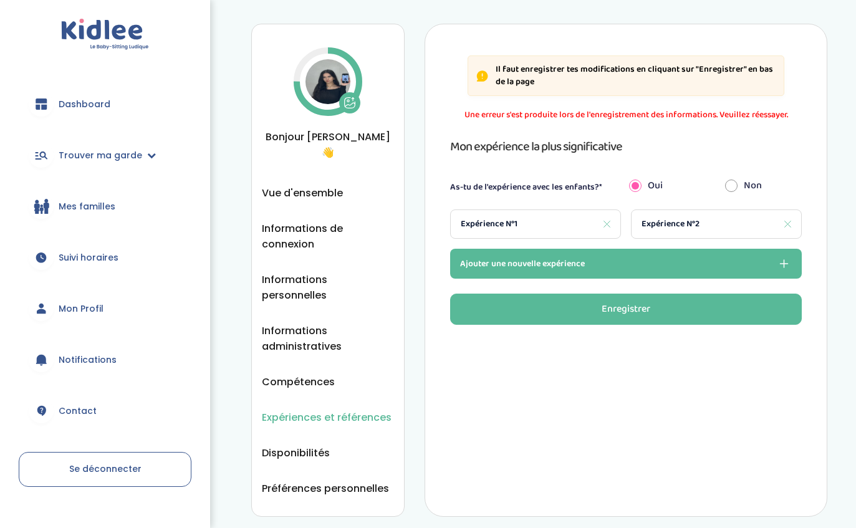
click at [588, 261] on button "Ajouter une nouvelle expérience" at bounding box center [626, 264] width 352 height 30
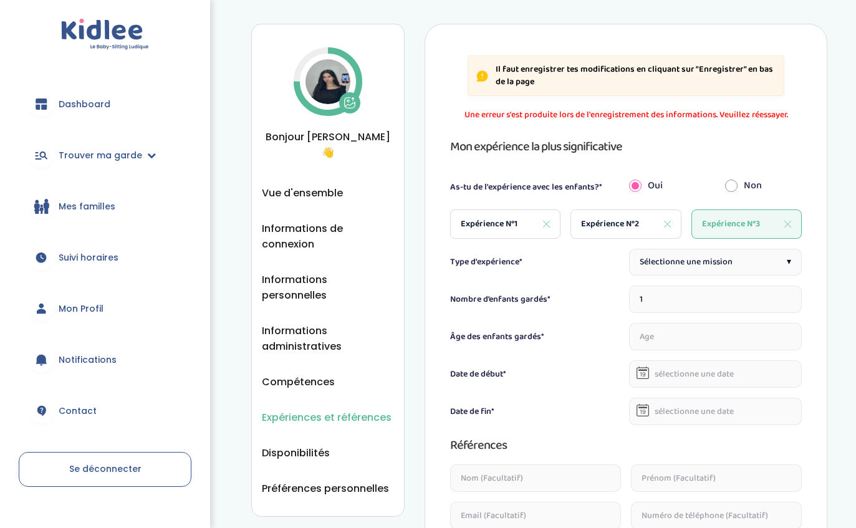
click at [741, 266] on div "Sélectionne une mission ▾" at bounding box center [715, 262] width 173 height 27
click at [697, 342] on input "number" at bounding box center [715, 336] width 173 height 27
type input "8"
click at [712, 373] on input "text" at bounding box center [715, 373] width 173 height 27
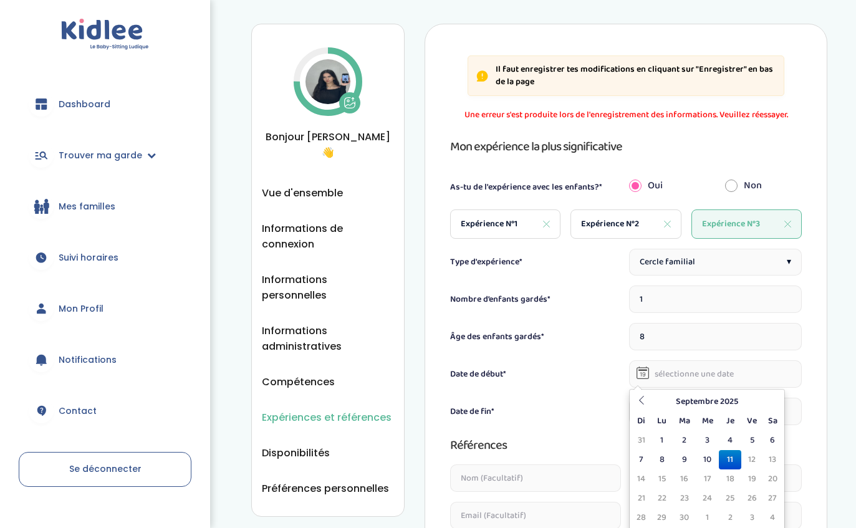
click at [643, 399] on icon at bounding box center [641, 400] width 9 height 9
click at [648, 403] on th at bounding box center [641, 401] width 19 height 19
click at [644, 398] on icon at bounding box center [641, 400] width 9 height 9
click at [646, 398] on icon at bounding box center [641, 400] width 9 height 9
click at [642, 401] on icon at bounding box center [641, 400] width 9 height 9
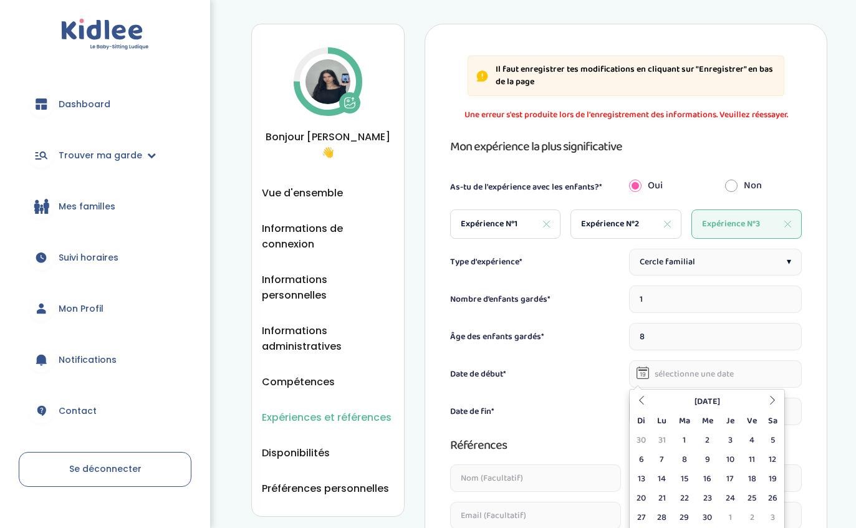
click at [646, 403] on icon at bounding box center [641, 400] width 9 height 9
click at [657, 391] on div "Mars 2025 Di Lu Ma Me Je Ve Sa 23 24 25 26 27 28 1 2 3 4 5 6 7 8 9 10 11 12 13 …" at bounding box center [707, 469] width 156 height 161
click at [645, 401] on icon at bounding box center [641, 400] width 9 height 9
click at [768, 464] on td "8" at bounding box center [772, 459] width 19 height 19
type input "08-02-2025"
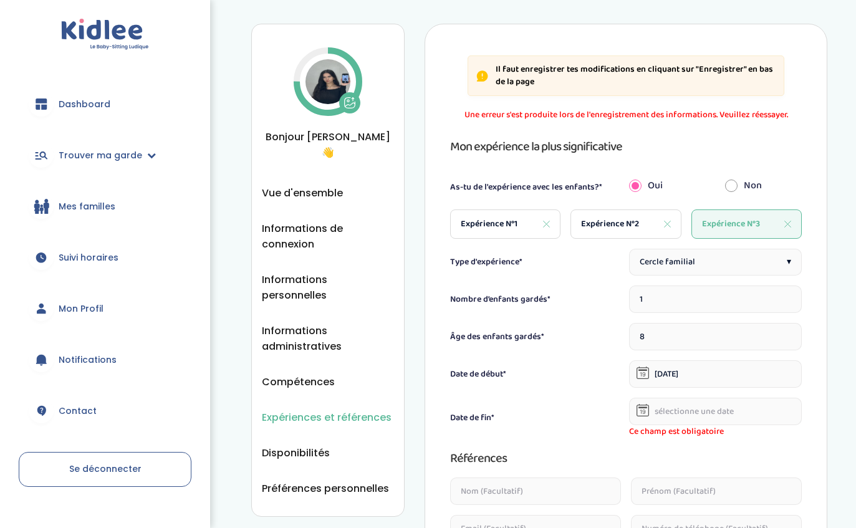
click at [748, 411] on input "text" at bounding box center [715, 411] width 173 height 27
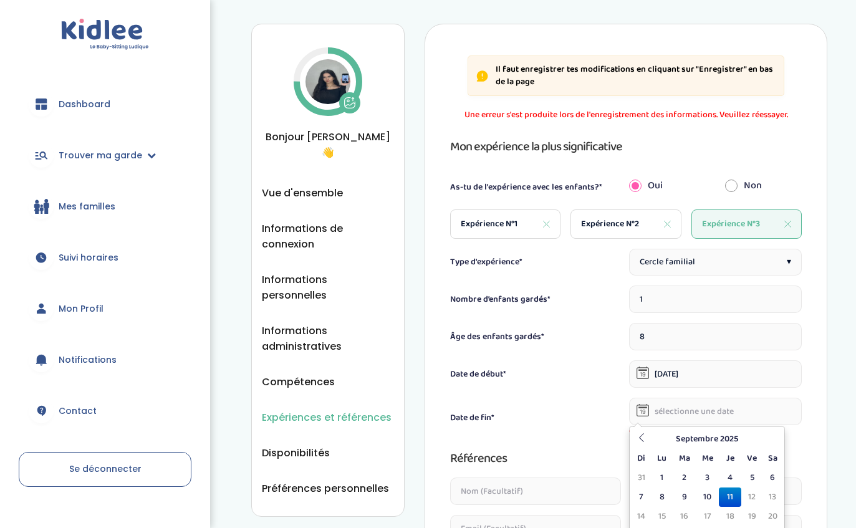
click at [638, 442] on th at bounding box center [641, 438] width 19 height 19
click at [634, 439] on th at bounding box center [641, 438] width 19 height 19
click at [635, 442] on th at bounding box center [641, 438] width 19 height 19
click at [636, 443] on th at bounding box center [641, 438] width 19 height 19
click at [634, 440] on th at bounding box center [641, 438] width 19 height 19
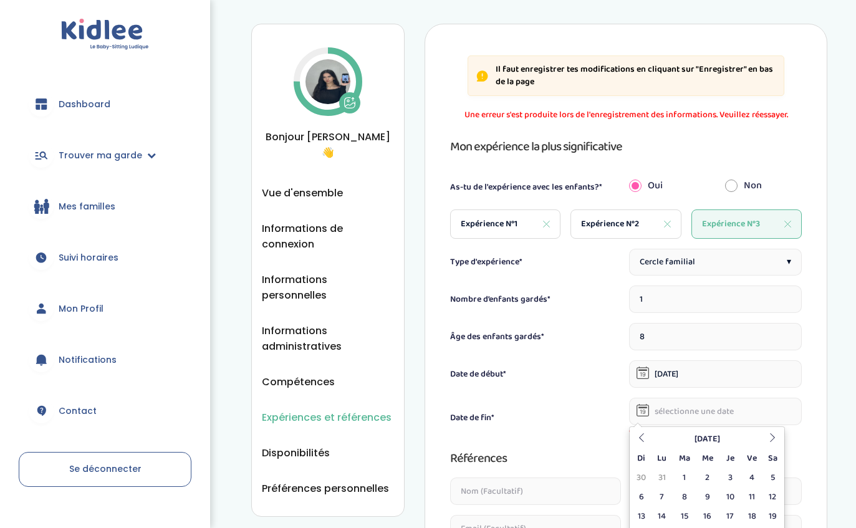
click at [636, 440] on th at bounding box center [641, 438] width 19 height 19
click at [634, 444] on th at bounding box center [641, 438] width 19 height 19
click at [770, 502] on td "8" at bounding box center [772, 496] width 19 height 19
type input "08-02-2025"
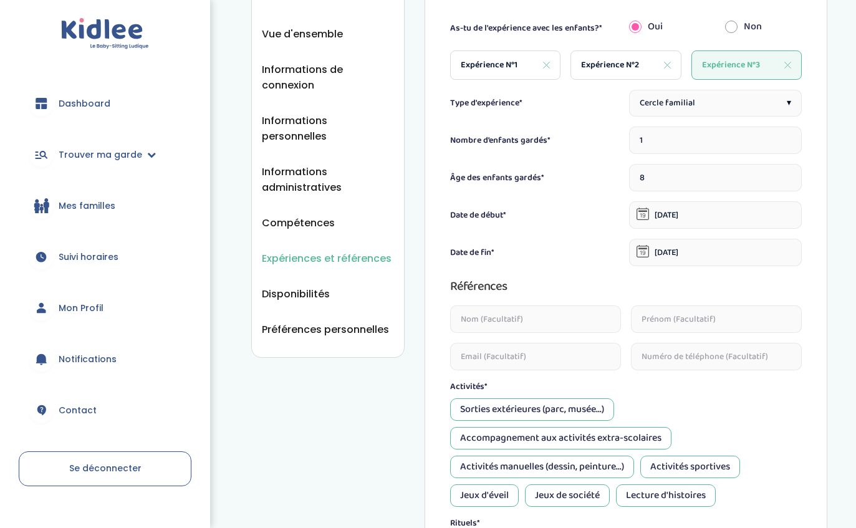
scroll to position [176, 0]
click at [584, 409] on div "Sorties extérieures (parc, musée...)" at bounding box center [532, 409] width 164 height 22
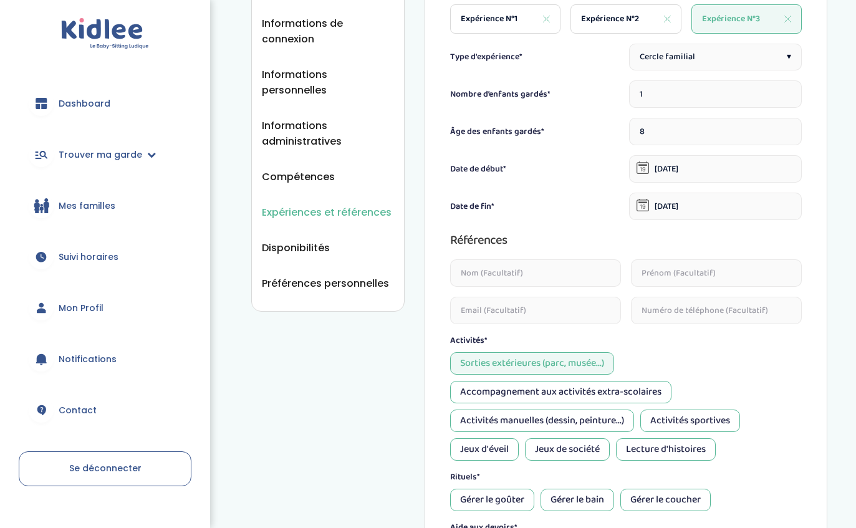
scroll to position [222, 0]
click at [607, 420] on div "Activités manuelles (dessin, peinture...)" at bounding box center [542, 420] width 184 height 22
click at [703, 424] on div "Activités sportives" at bounding box center [690, 420] width 100 height 22
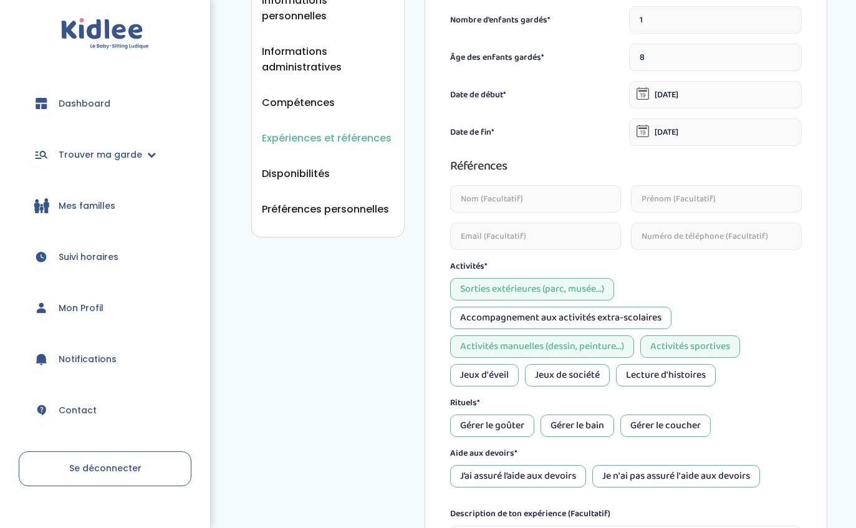
scroll to position [297, 0]
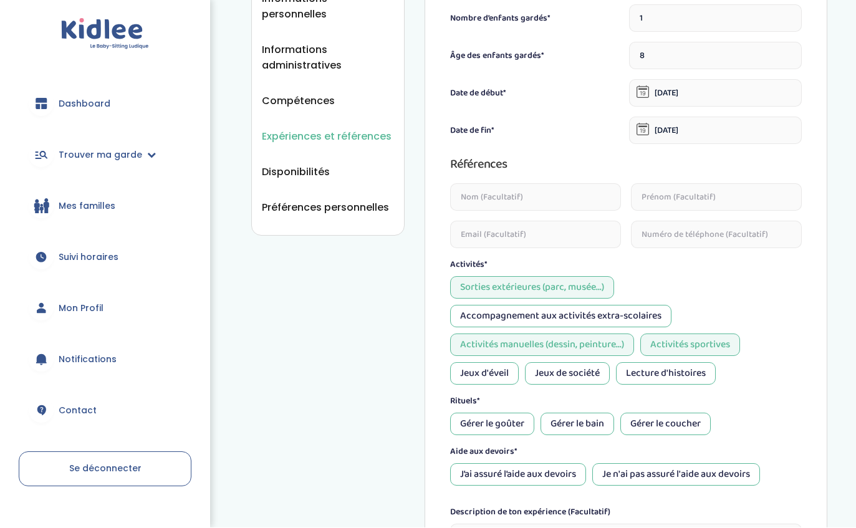
click at [578, 376] on div "Jeux de société" at bounding box center [567, 374] width 85 height 22
click at [472, 433] on div "Gérer le goûter" at bounding box center [492, 424] width 84 height 22
click at [691, 473] on div "Je n'ai pas assuré l'aide aux devoirs" at bounding box center [676, 475] width 168 height 22
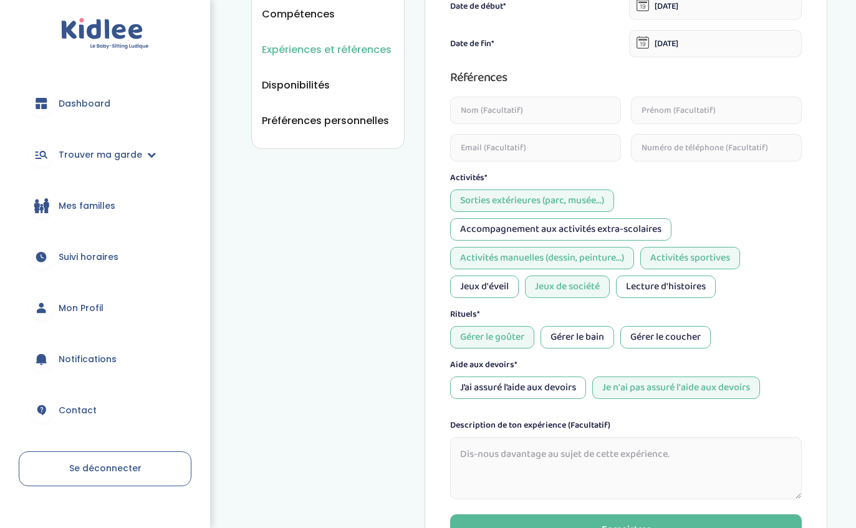
scroll to position [390, 0]
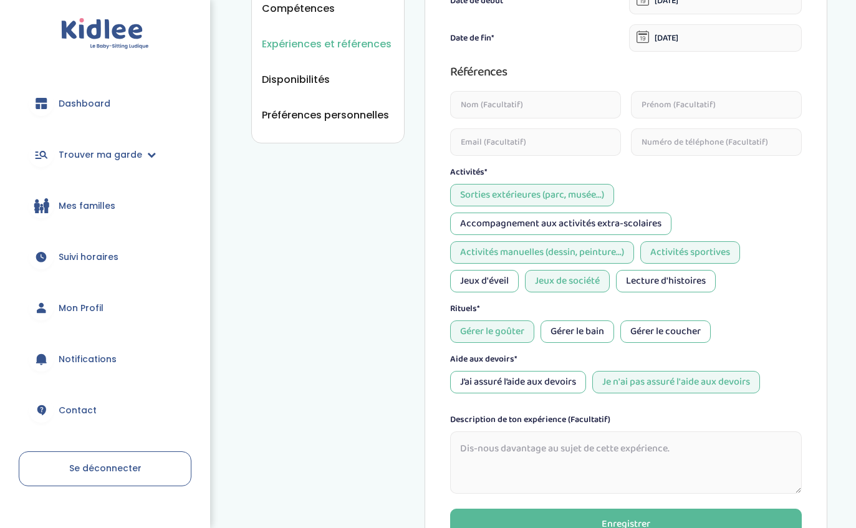
click at [699, 286] on div "Lecture d'histoires" at bounding box center [666, 281] width 100 height 22
click at [688, 287] on div "Lecture d'histoires" at bounding box center [666, 281] width 100 height 22
click at [619, 527] on div "Enregistrer" at bounding box center [625, 525] width 49 height 14
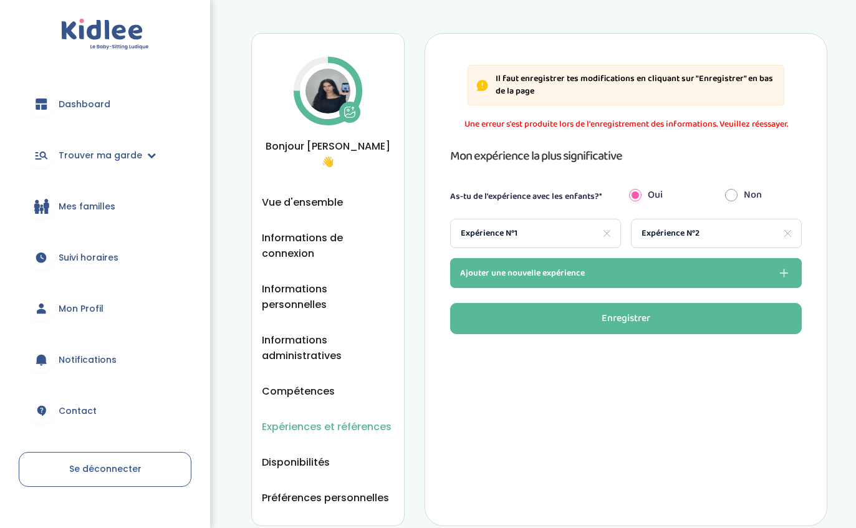
scroll to position [0, 0]
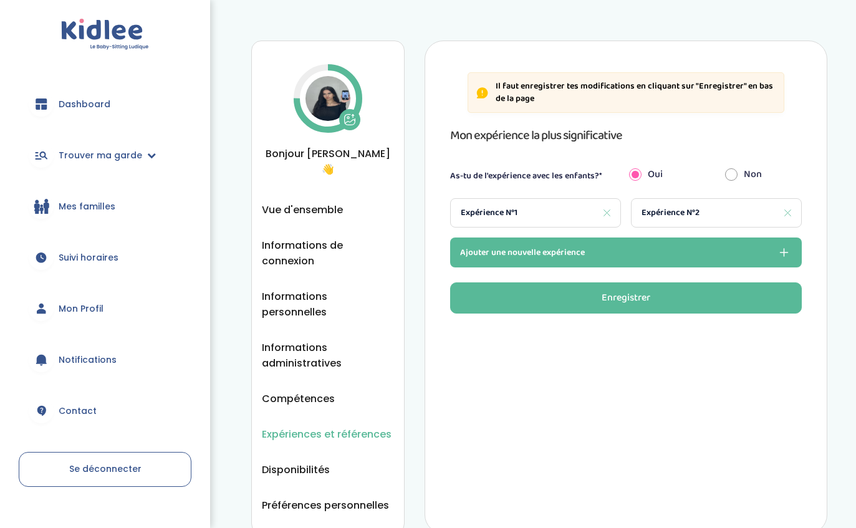
click at [713, 252] on button "Ajouter une nouvelle expérience" at bounding box center [626, 252] width 352 height 30
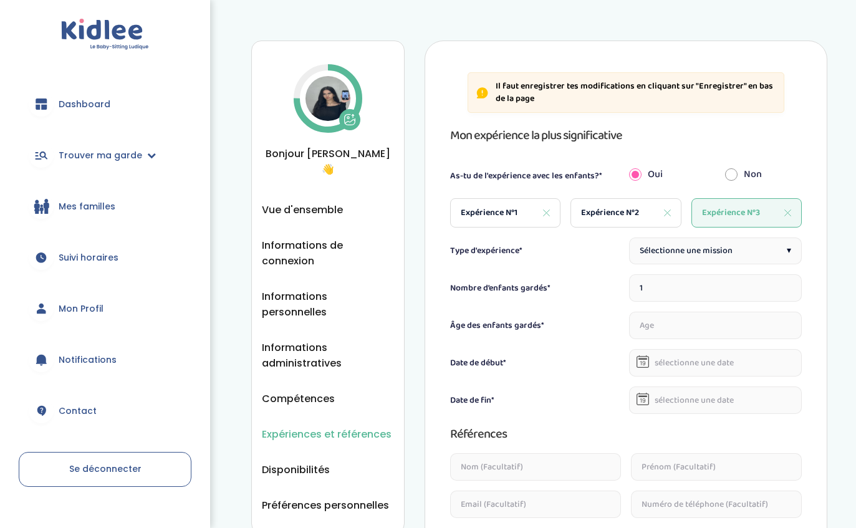
click at [754, 251] on div "Sélectionne une mission ▾" at bounding box center [715, 250] width 173 height 27
click at [703, 332] on input "number" at bounding box center [715, 325] width 173 height 27
type input "8"
click at [714, 362] on input "text" at bounding box center [715, 362] width 173 height 27
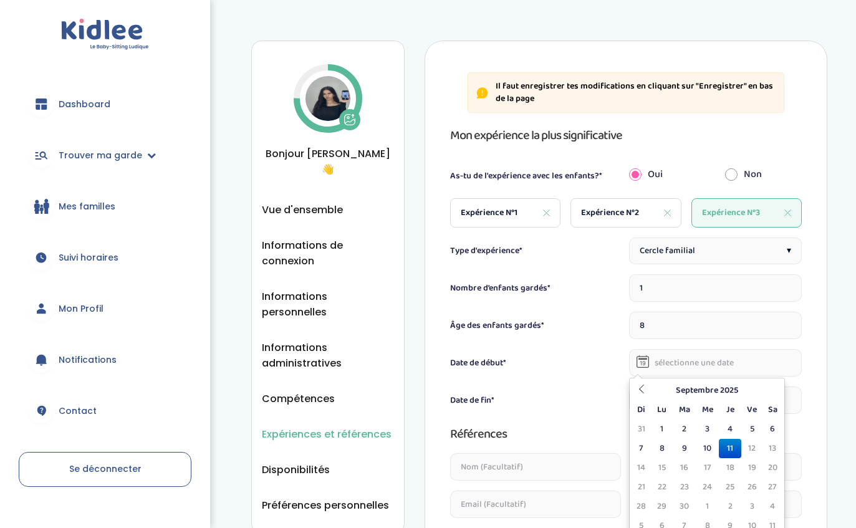
click at [623, 394] on div "Date de fin*" at bounding box center [626, 399] width 352 height 27
click at [635, 390] on input "text" at bounding box center [715, 399] width 173 height 27
click at [636, 391] on input "text" at bounding box center [715, 399] width 173 height 27
click at [634, 393] on input "text" at bounding box center [715, 399] width 173 height 27
click at [639, 428] on icon at bounding box center [641, 426] width 9 height 9
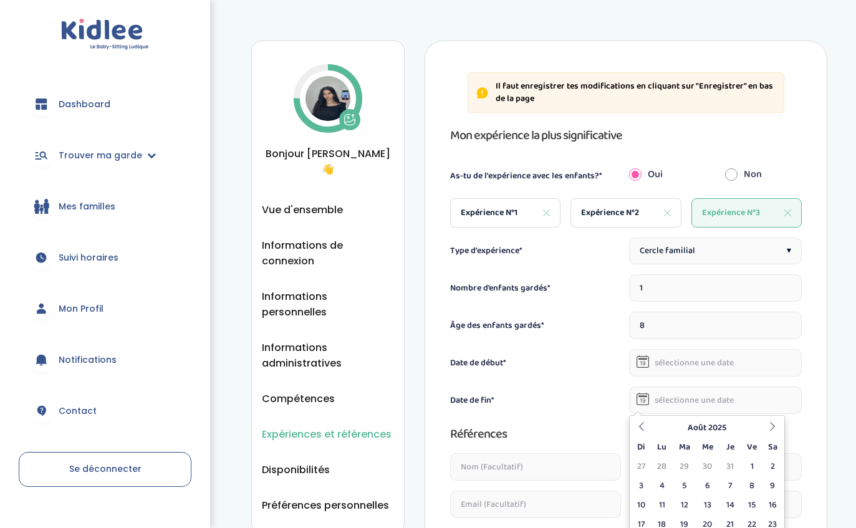
click at [632, 429] on th at bounding box center [641, 427] width 19 height 19
click at [638, 424] on icon at bounding box center [641, 426] width 9 height 9
click at [641, 422] on icon at bounding box center [641, 426] width 9 height 9
click at [642, 422] on icon at bounding box center [641, 426] width 9 height 9
click at [644, 420] on th at bounding box center [641, 427] width 19 height 19
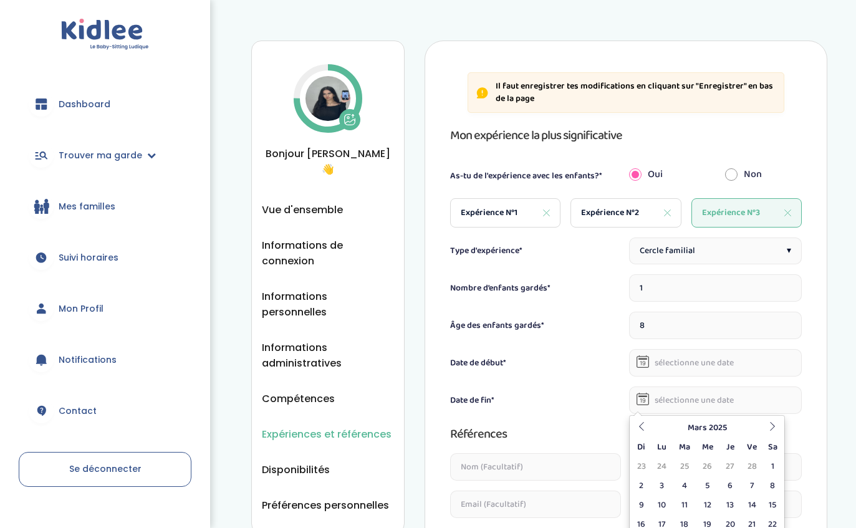
click at [646, 421] on th at bounding box center [641, 427] width 19 height 19
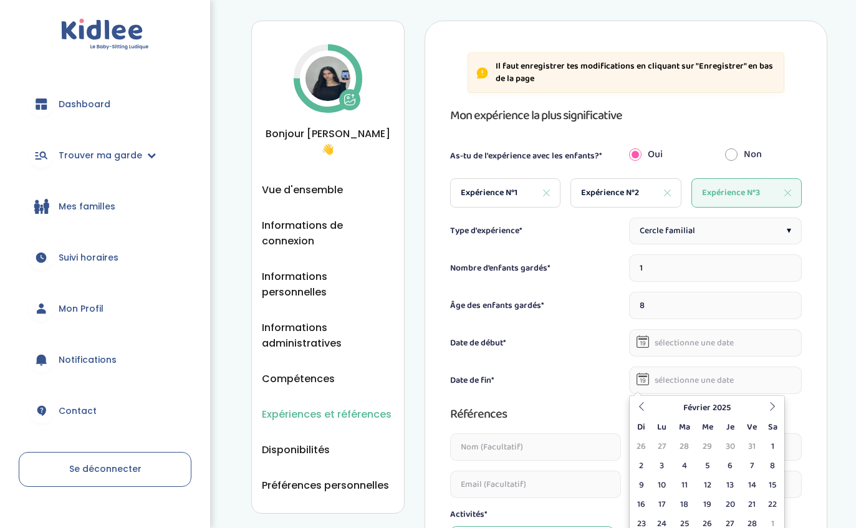
scroll to position [14, 0]
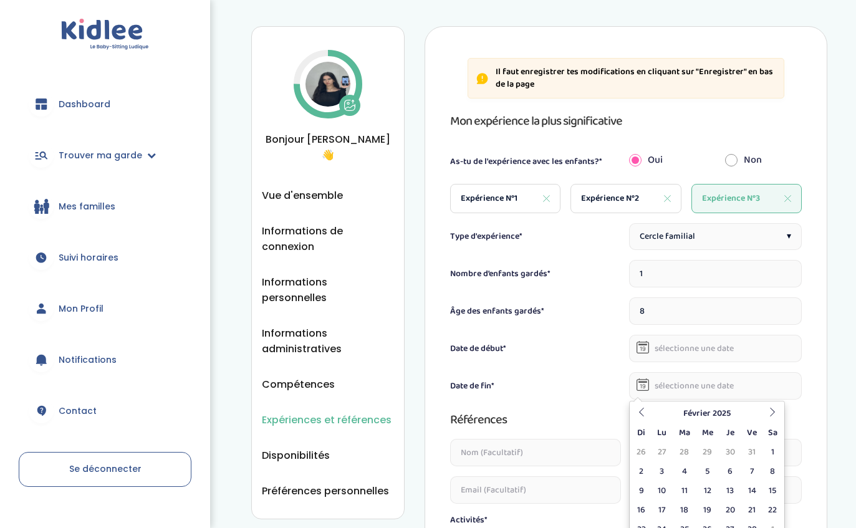
click at [775, 464] on td "8" at bounding box center [772, 471] width 19 height 19
type input "[DATE]"
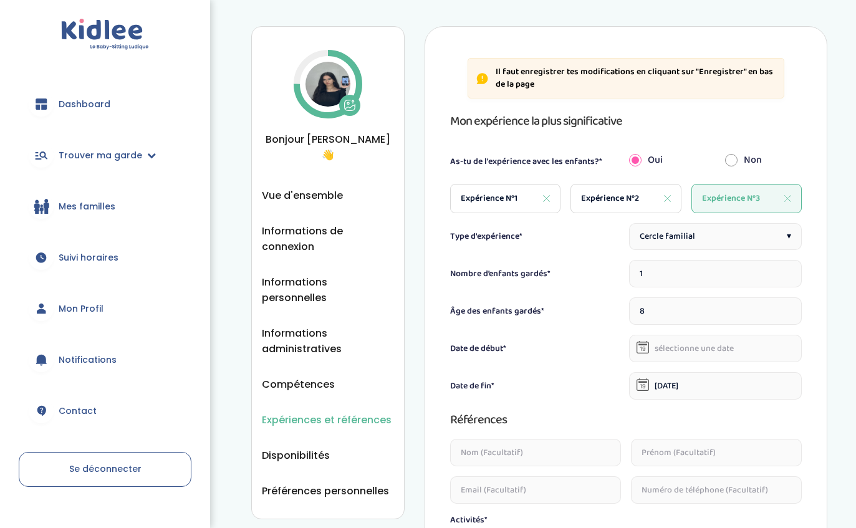
click at [741, 353] on input "text" at bounding box center [715, 348] width 173 height 27
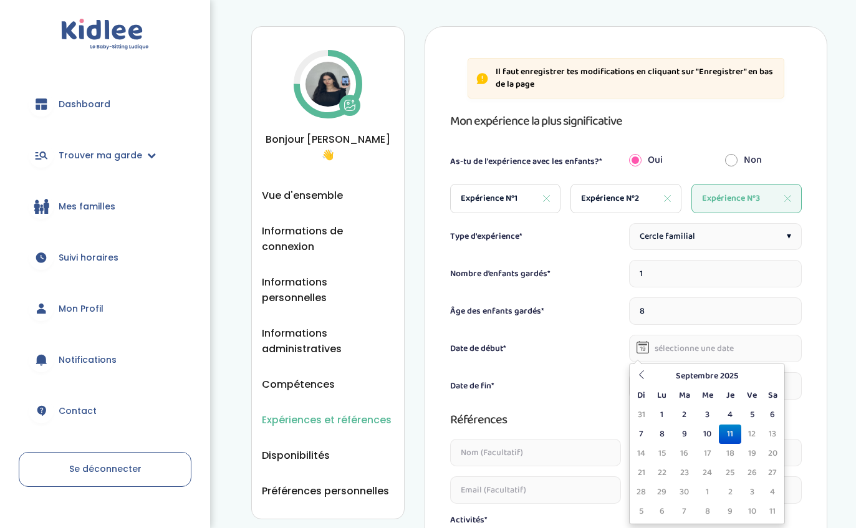
click at [646, 376] on icon at bounding box center [641, 374] width 9 height 9
click at [644, 374] on icon at bounding box center [641, 374] width 9 height 9
click at [639, 378] on icon at bounding box center [641, 374] width 9 height 9
click at [640, 376] on icon at bounding box center [641, 374] width 9 height 9
click at [641, 378] on icon at bounding box center [641, 374] width 9 height 9
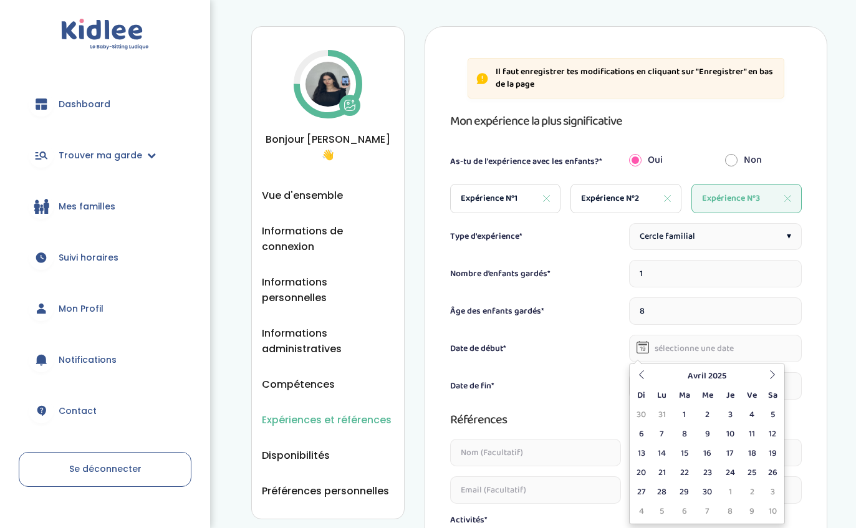
click at [640, 381] on th at bounding box center [641, 375] width 19 height 19
click at [639, 375] on icon at bounding box center [641, 374] width 9 height 9
click at [770, 436] on td "8" at bounding box center [772, 433] width 19 height 19
type input "08-02-2025"
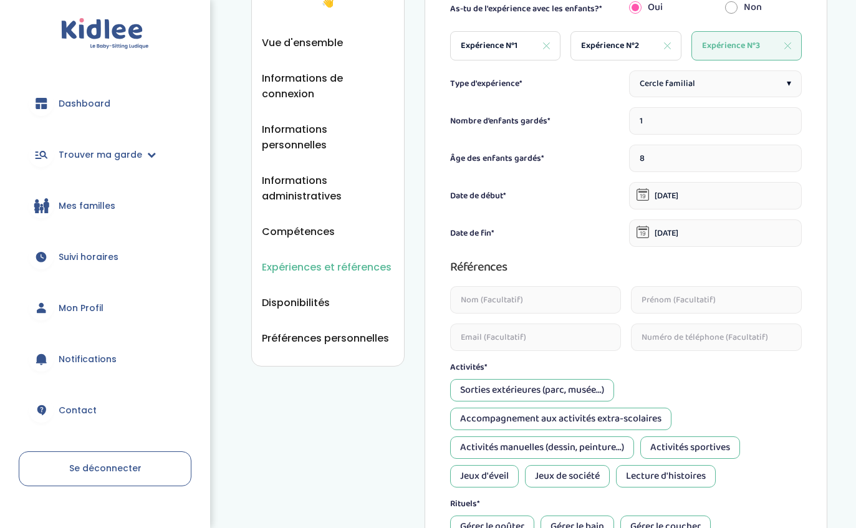
scroll to position [171, 0]
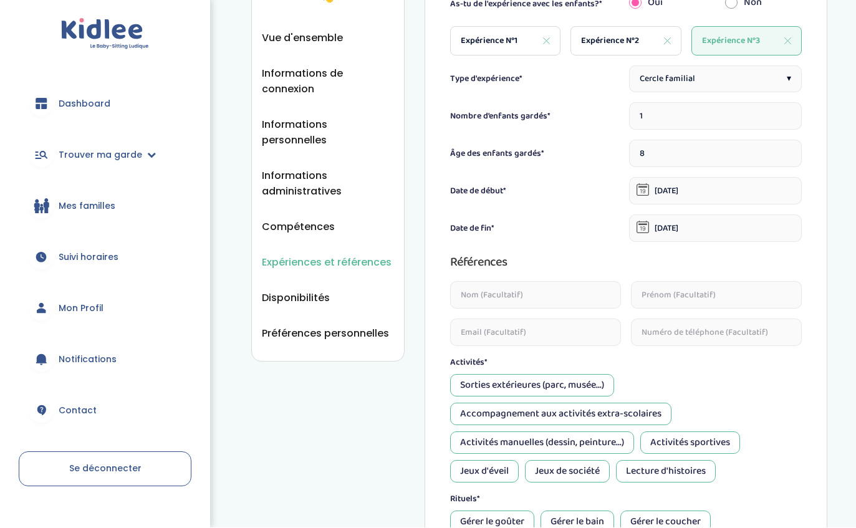
click at [597, 388] on div "Sorties extérieures (parc, musée...)" at bounding box center [532, 386] width 164 height 22
click at [597, 439] on div "Activités manuelles (dessin, peinture...)" at bounding box center [542, 443] width 184 height 22
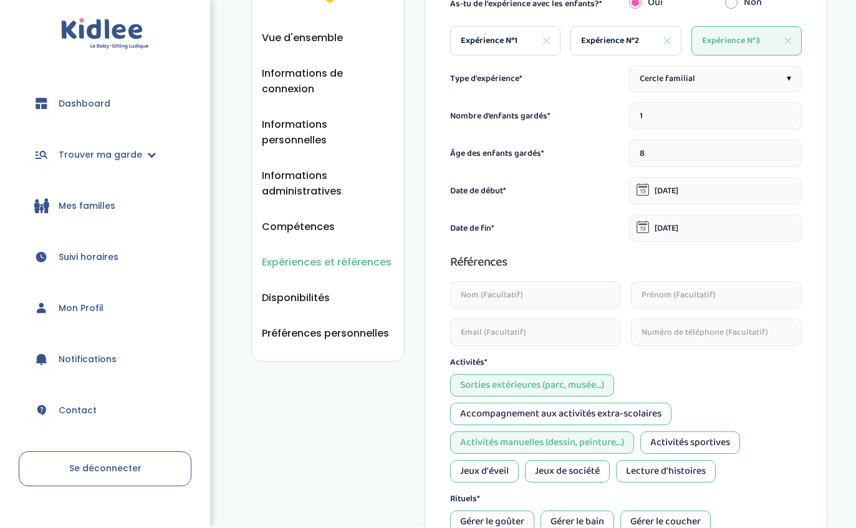
click at [667, 448] on div "Activités sportives" at bounding box center [690, 443] width 100 height 22
click at [656, 438] on div "Activités sportives" at bounding box center [690, 443] width 100 height 22
click at [585, 471] on div "Jeux de société" at bounding box center [567, 472] width 85 height 22
click at [684, 442] on div "Activités sportives" at bounding box center [690, 443] width 100 height 22
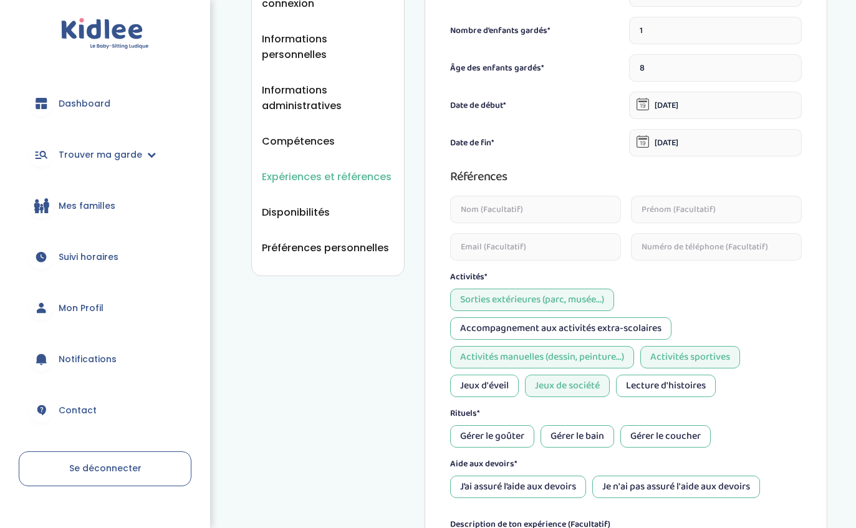
scroll to position [257, 0]
click at [505, 436] on div "Gérer le goûter" at bounding box center [492, 436] width 84 height 22
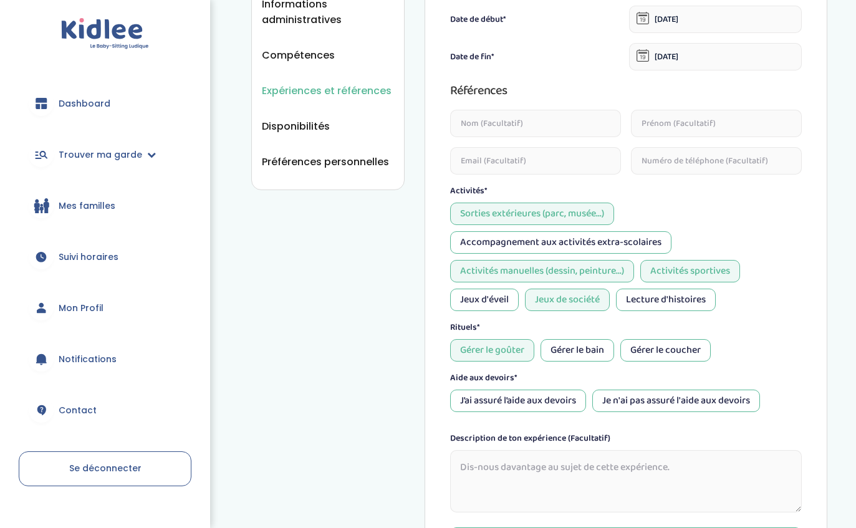
scroll to position [347, 0]
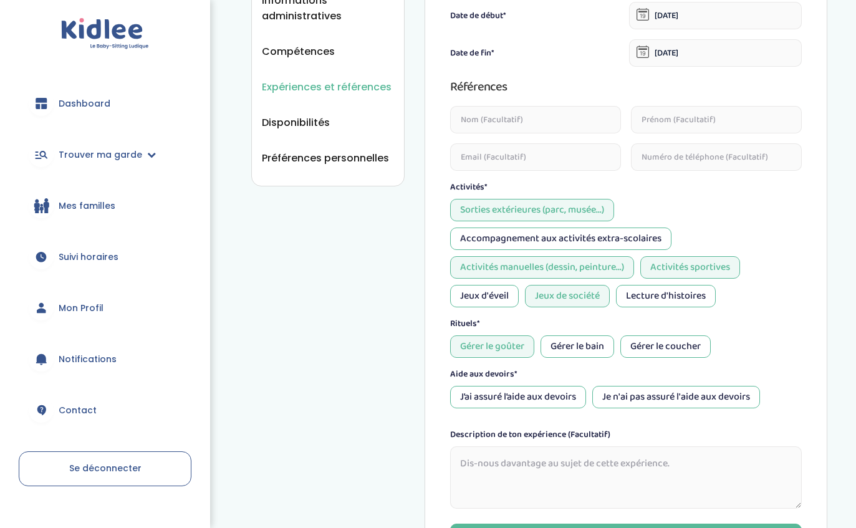
click at [679, 394] on div "Je n'ai pas assuré l'aide aux devoirs" at bounding box center [676, 397] width 168 height 22
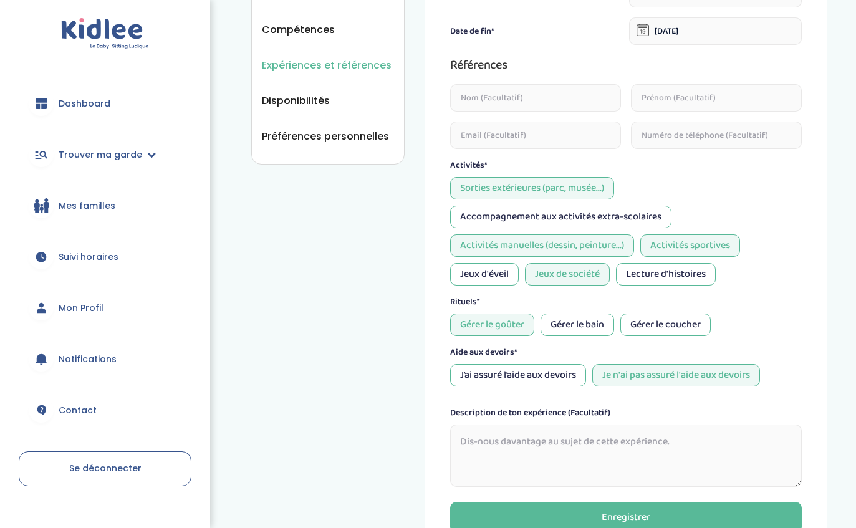
scroll to position [370, 0]
click at [636, 519] on div "Enregistrer" at bounding box center [625, 517] width 49 height 14
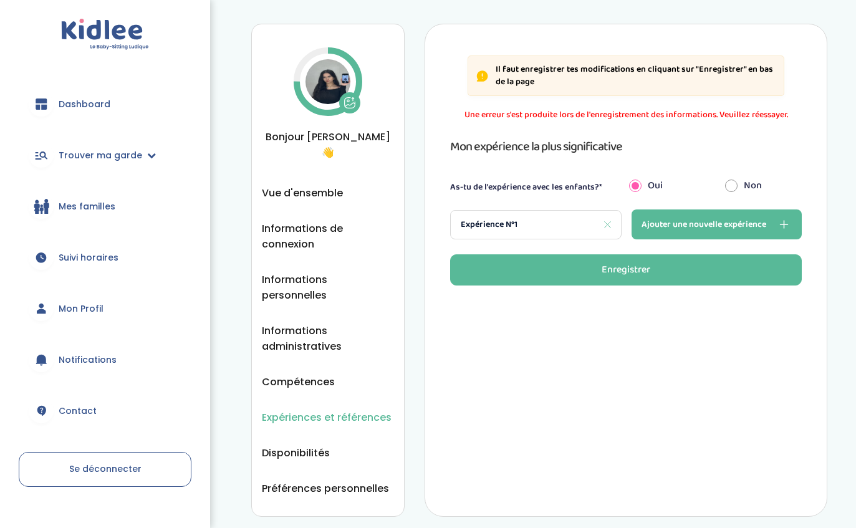
scroll to position [0, 0]
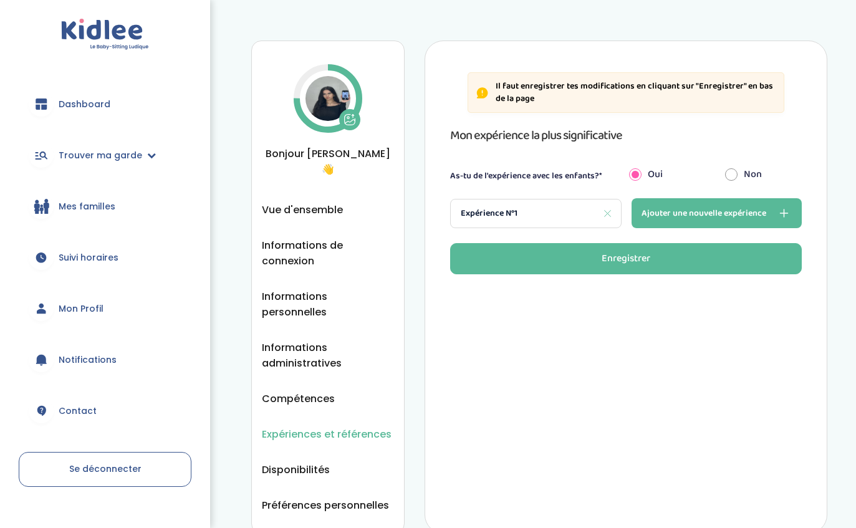
click at [322, 462] on span "Disponibilités" at bounding box center [296, 470] width 68 height 16
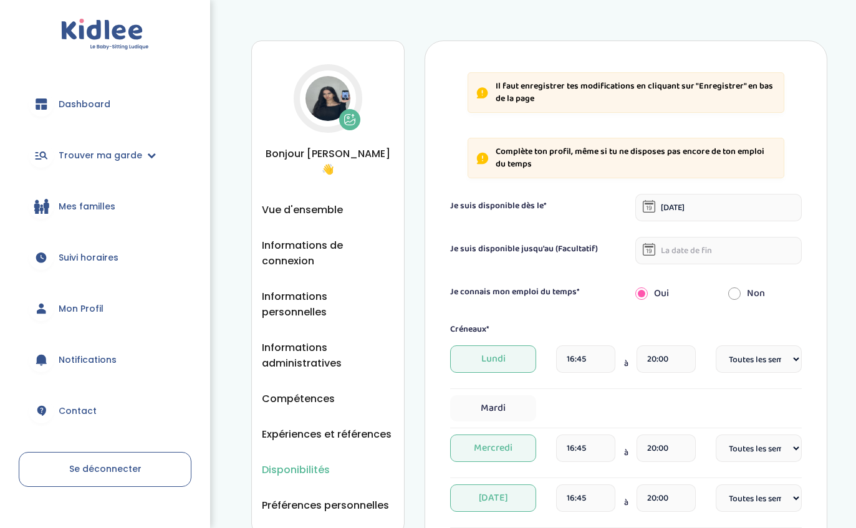
select select "1"
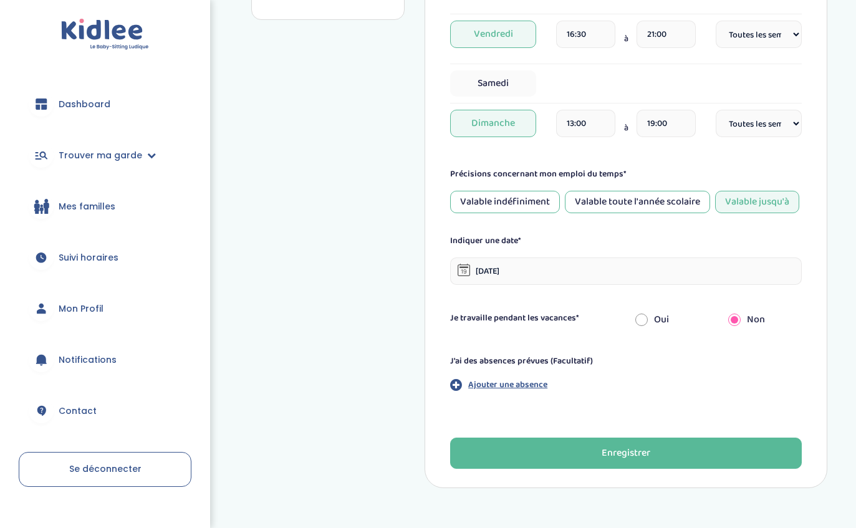
click at [138, 145] on link "Trouver ma garde" at bounding box center [105, 155] width 173 height 45
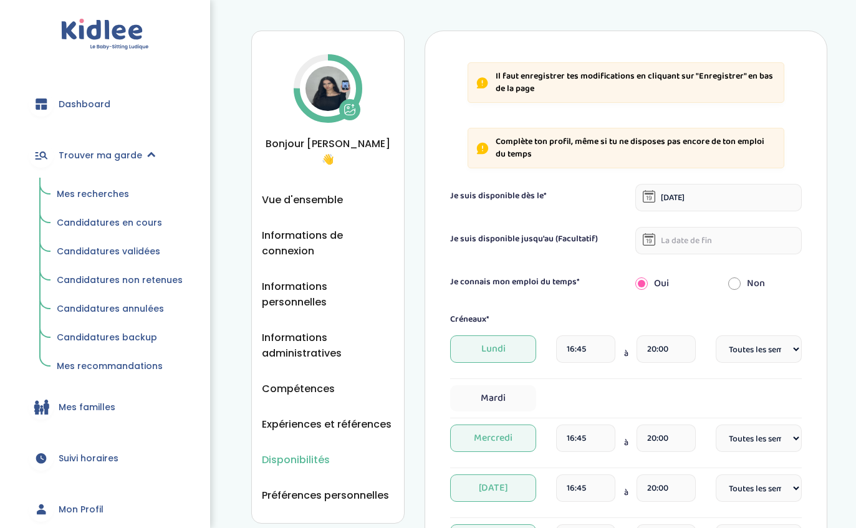
scroll to position [40, 0]
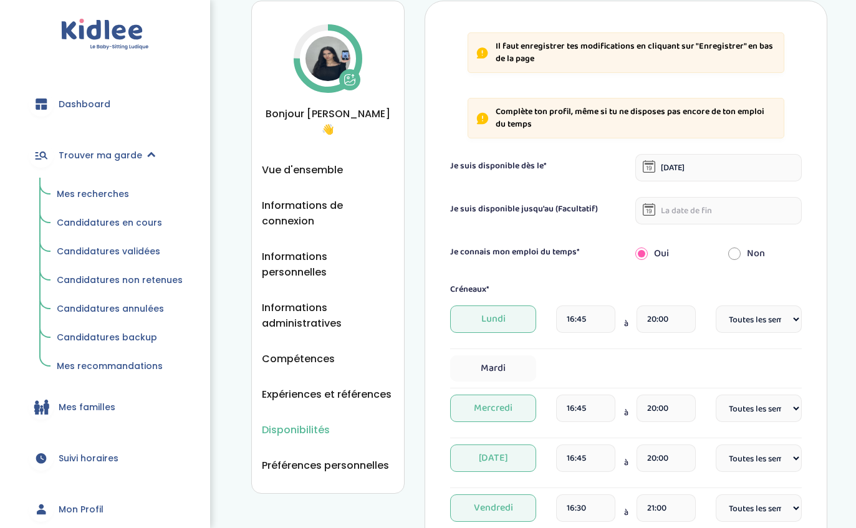
click at [111, 223] on span "Candidatures en cours" at bounding box center [109, 222] width 105 height 12
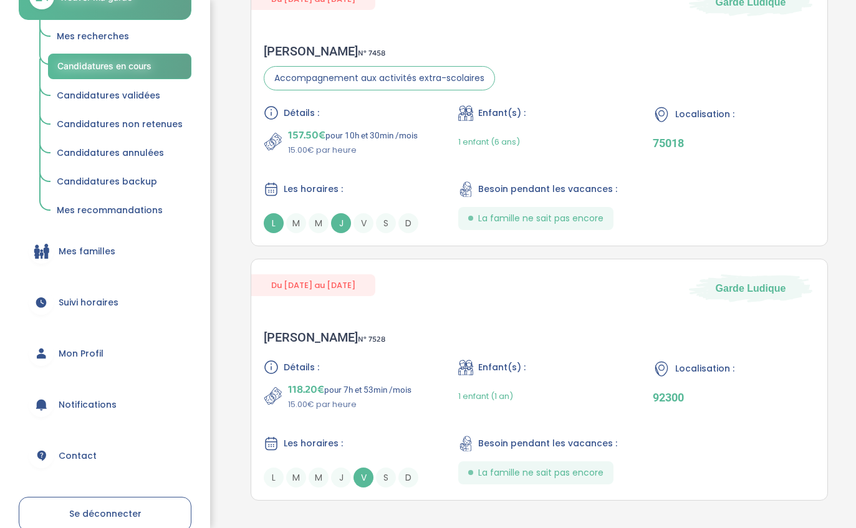
scroll to position [153, 0]
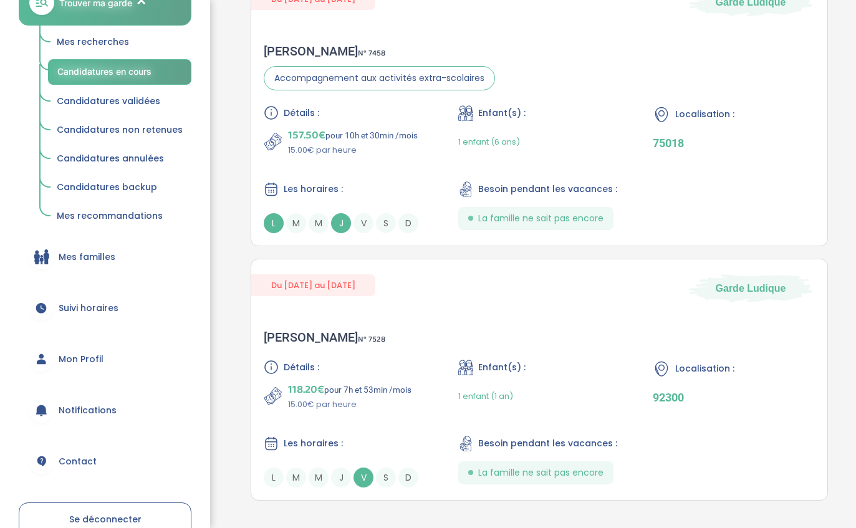
click at [113, 373] on link "Mon Profil" at bounding box center [105, 359] width 173 height 45
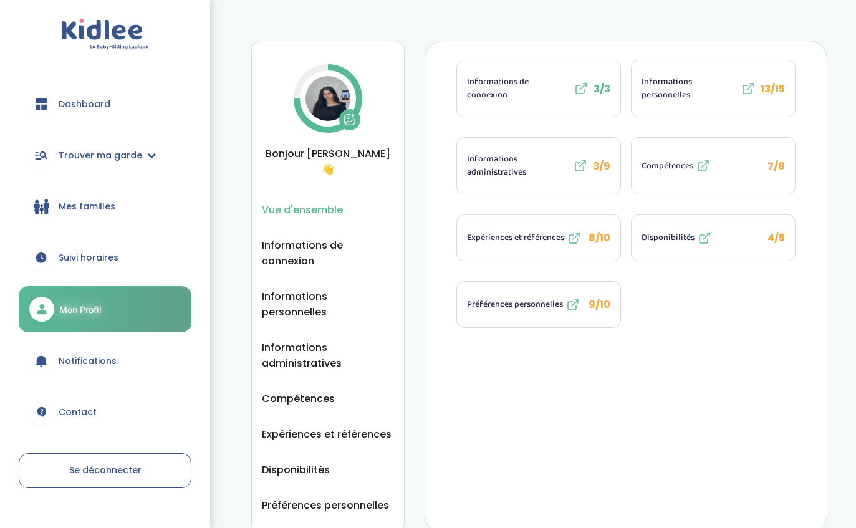
click at [340, 497] on span "Préférences personnelles" at bounding box center [325, 505] width 127 height 16
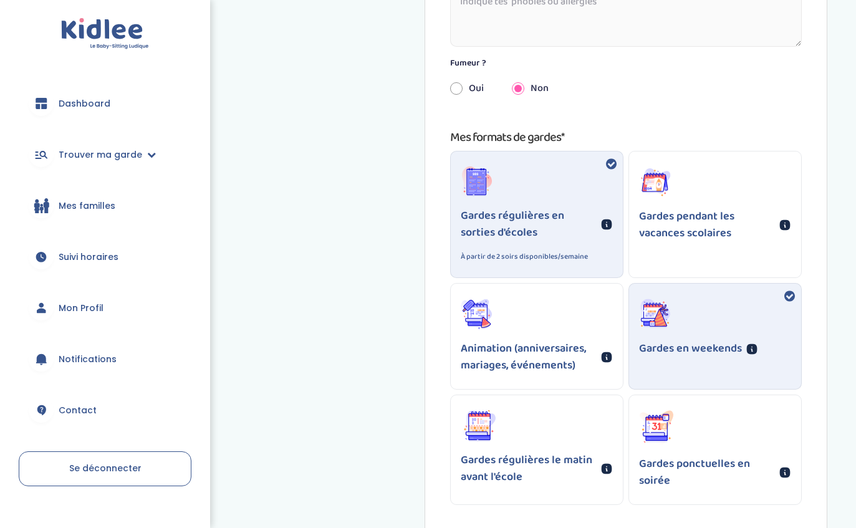
scroll to position [759, 0]
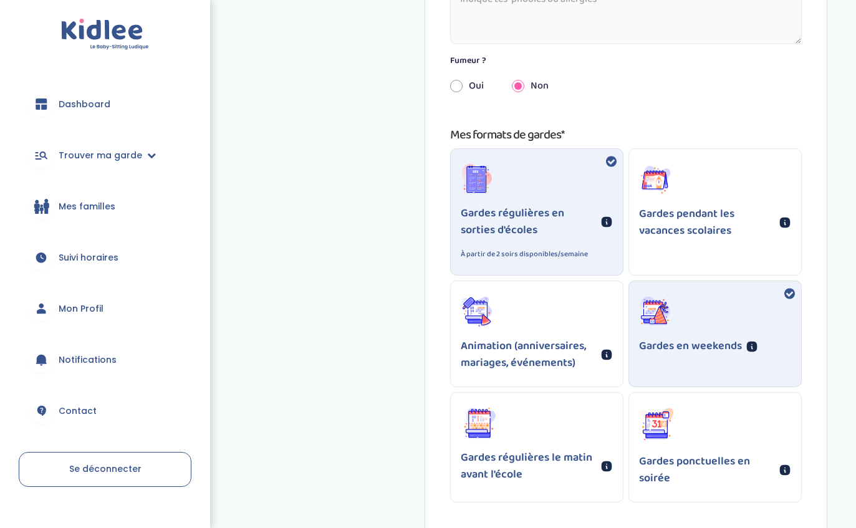
click at [767, 433] on div "Gardes ponctuelles en soirée" at bounding box center [715, 447] width 172 height 109
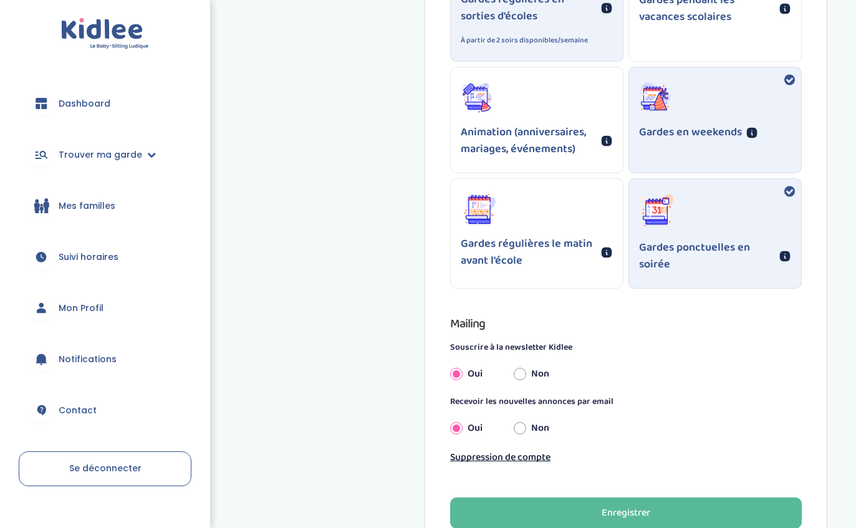
scroll to position [987, 0]
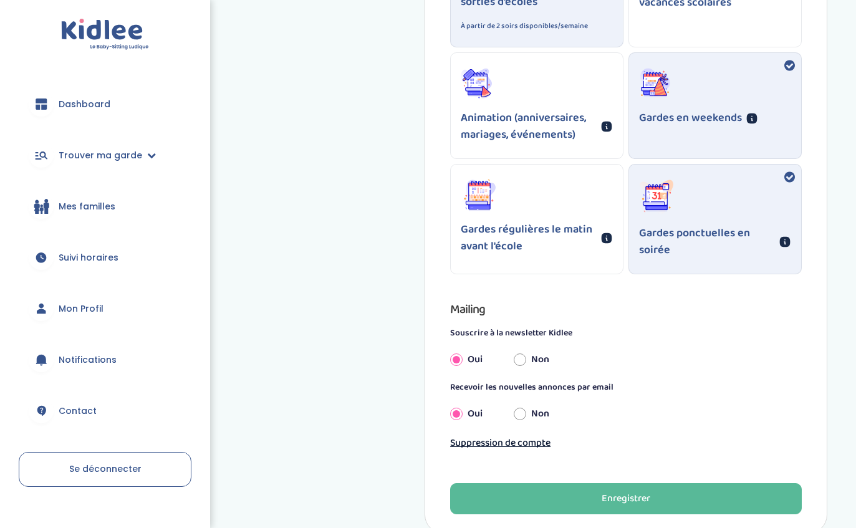
click at [727, 499] on button "Enregistrer" at bounding box center [626, 498] width 352 height 31
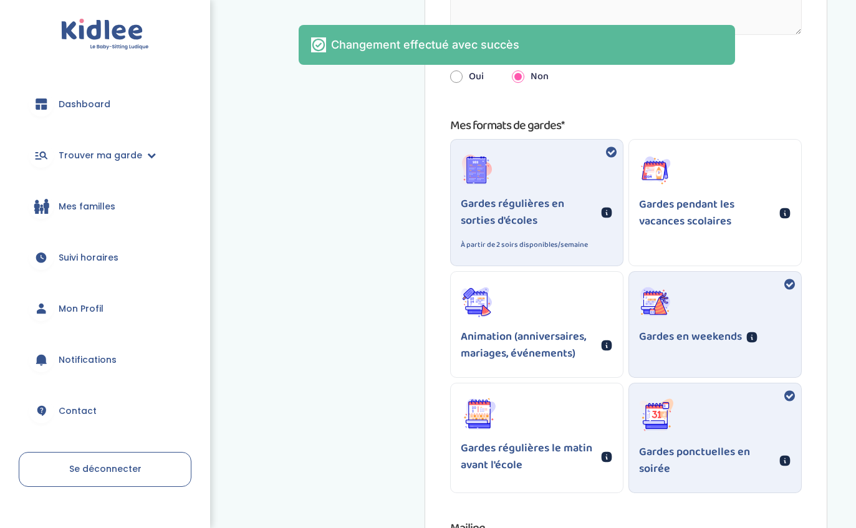
scroll to position [764, 0]
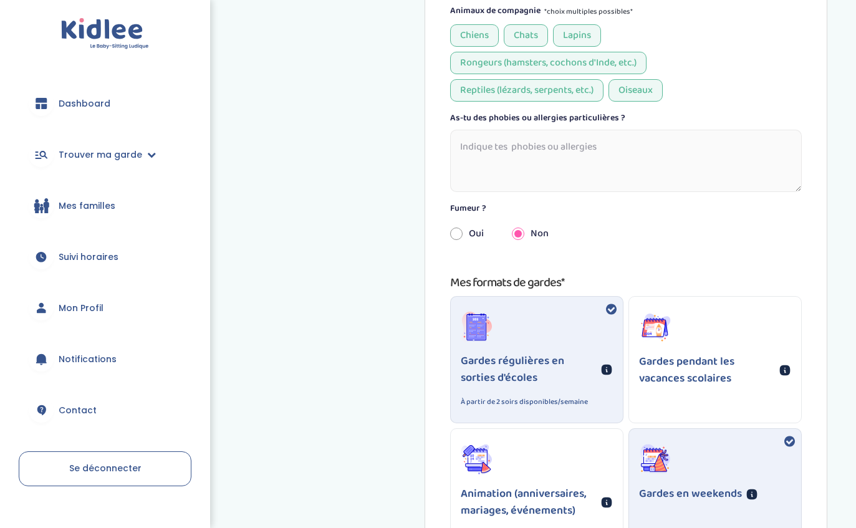
click at [767, 386] on p "Gardes pendant les vacances scolaires" at bounding box center [707, 371] width 136 height 34
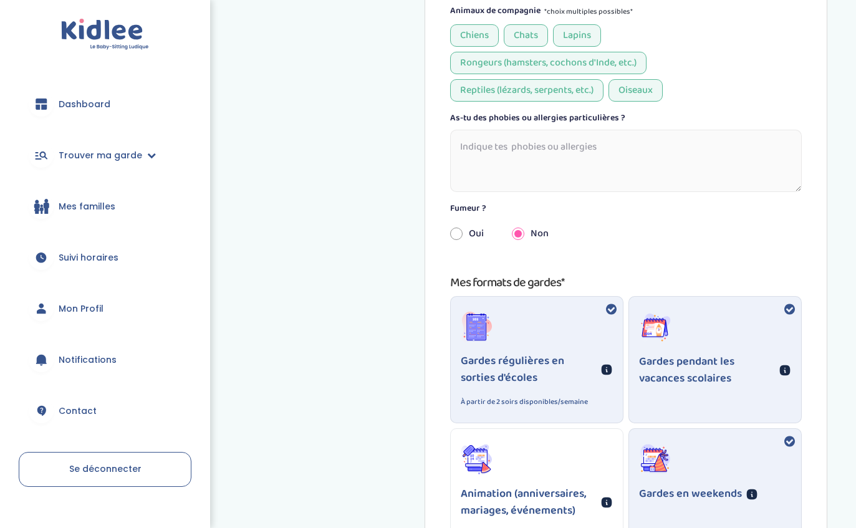
click at [759, 396] on div "Gardes pendant les vacances scolaires" at bounding box center [715, 349] width 172 height 105
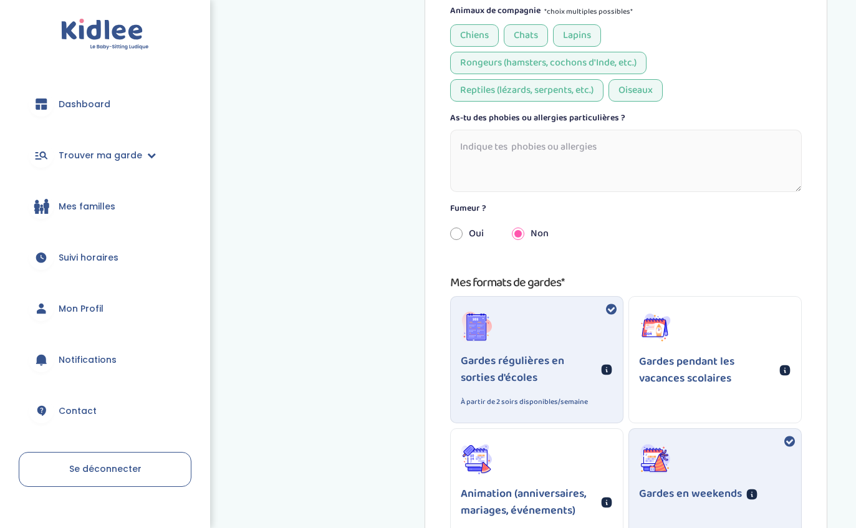
click at [108, 89] on link "Dashboard" at bounding box center [105, 104] width 173 height 45
